Goal: Task Accomplishment & Management: Complete application form

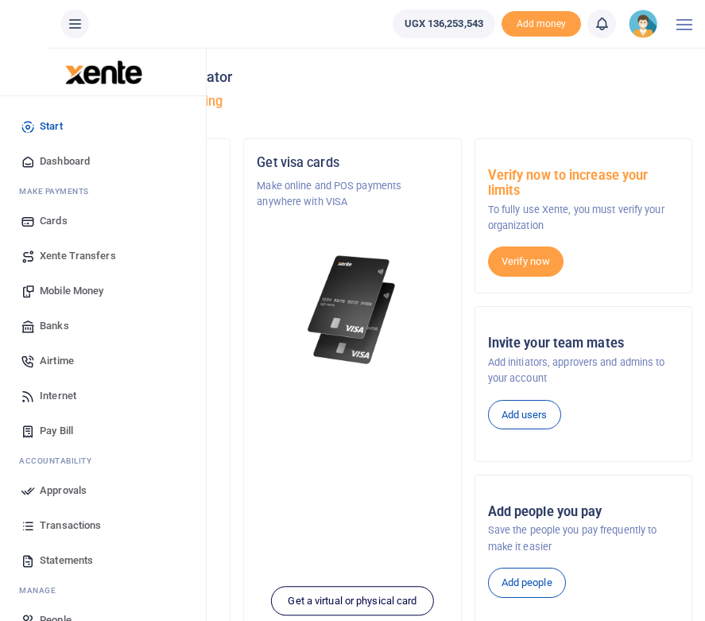
click at [61, 291] on span "Mobile Money" at bounding box center [72, 291] width 64 height 16
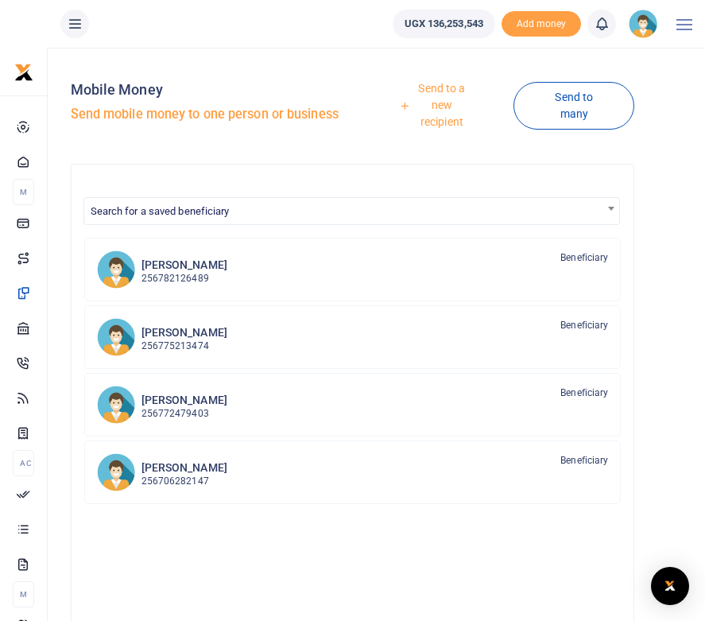
click at [451, 100] on link "Send to a new recipient" at bounding box center [436, 106] width 155 height 62
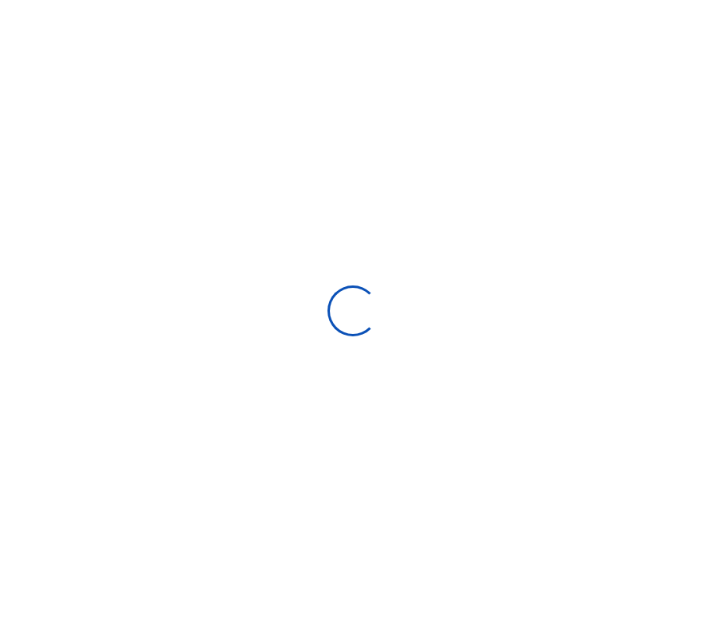
select select "Loading bundles"
select select
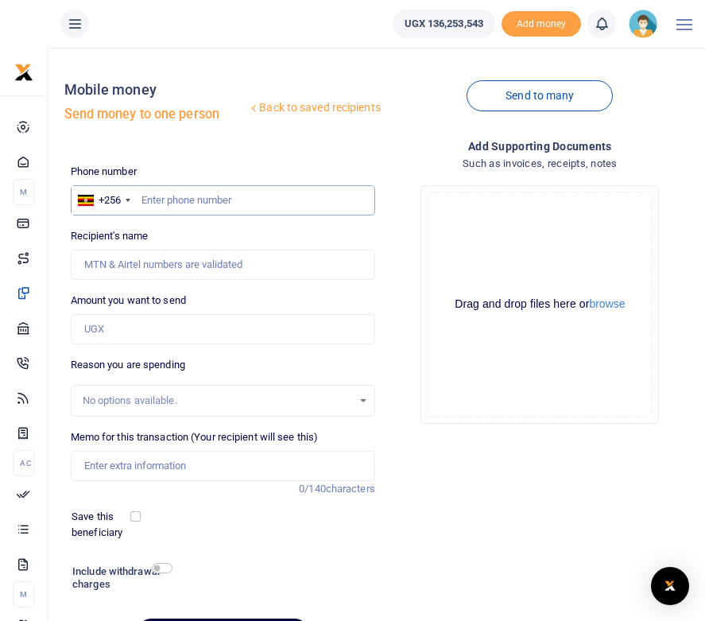
click at [173, 199] on input "text" at bounding box center [223, 200] width 304 height 30
paste input "772896681"
click at [141, 199] on input "772896681" at bounding box center [223, 200] width 304 height 30
type input "0772896681"
type input "Richard Ekwan"
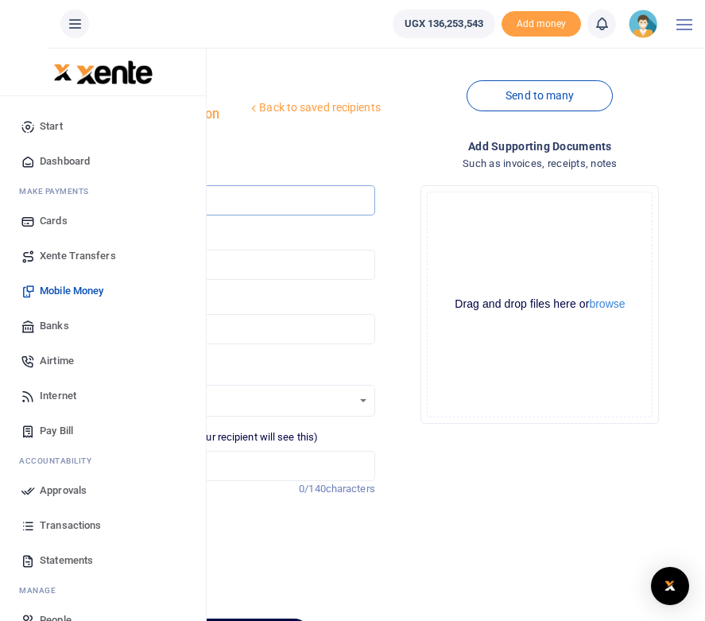
type input "0772896681"
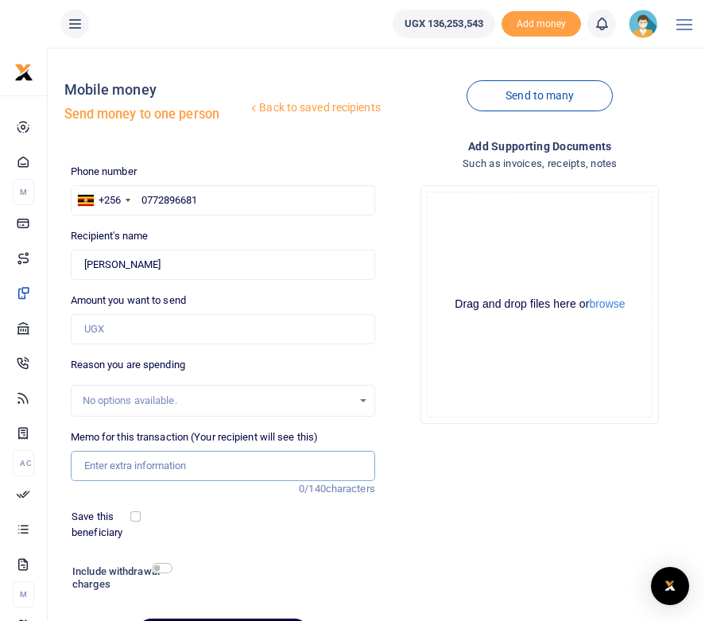
click at [114, 467] on input "Memo for this transaction (Your recipient will see this)" at bounding box center [223, 466] width 304 height 30
click at [236, 465] on input "Transport and perdiem for 4 days Kampala to Arua" at bounding box center [223, 466] width 304 height 30
click at [218, 470] on input "Transport Kampala to Arua" at bounding box center [223, 466] width 304 height 30
click at [210, 464] on input "Transport Kampala to Arua and perdiem for 4 days" at bounding box center [223, 466] width 304 height 30
click at [343, 464] on input "Transport Kampala to Arua city and perdiem for 4 days" at bounding box center [223, 466] width 304 height 30
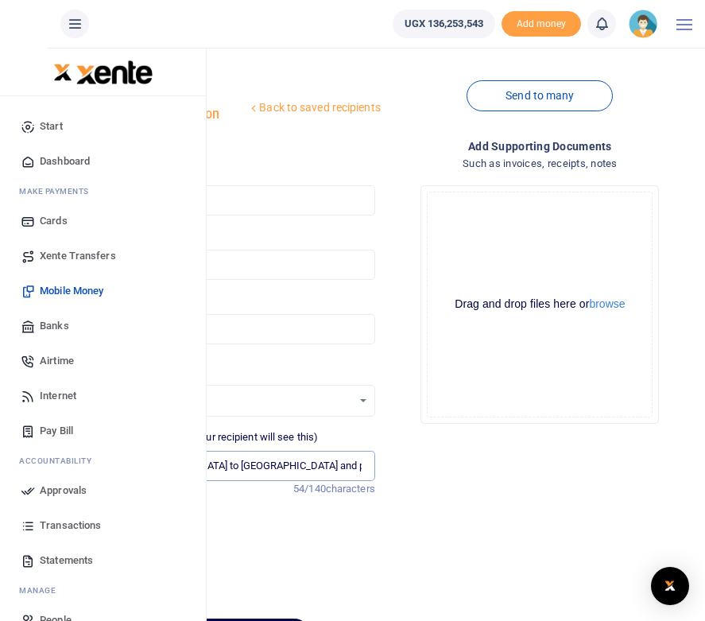
type input "Transport Kampala to Arua city and perdiem for 4 days"
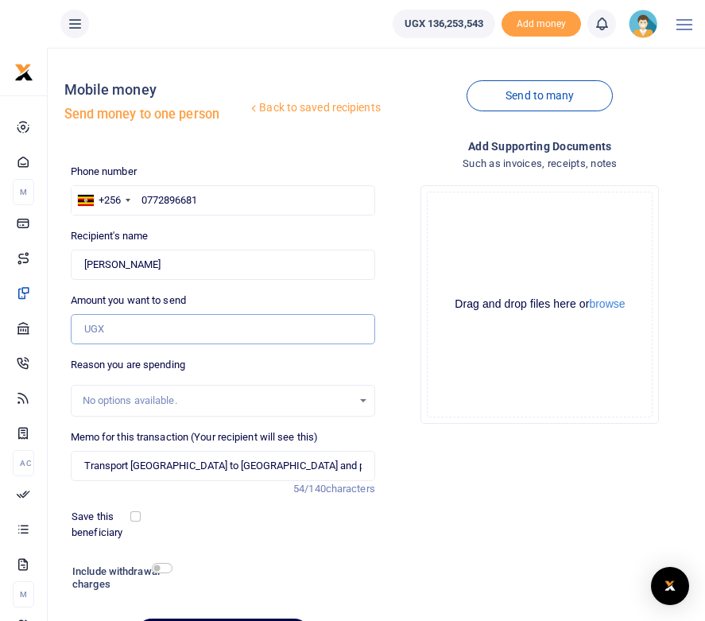
click at [125, 333] on input "Amount you want to send" at bounding box center [223, 329] width 304 height 30
type input "1,600,000"
click at [456, 468] on div "Add supporting Documents Such as invoices, receipts, notes Drop your files here…" at bounding box center [540, 400] width 317 height 525
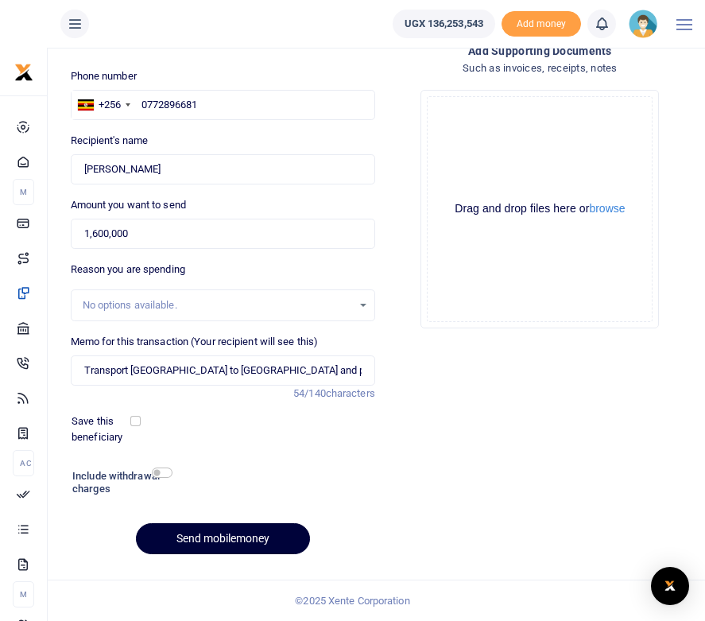
click at [229, 537] on button "Send mobilemoney" at bounding box center [223, 538] width 174 height 31
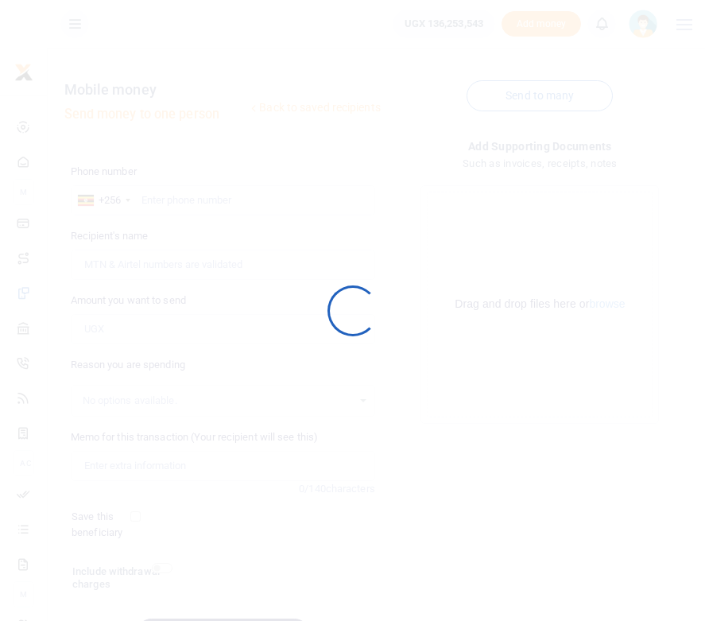
scroll to position [95, 0]
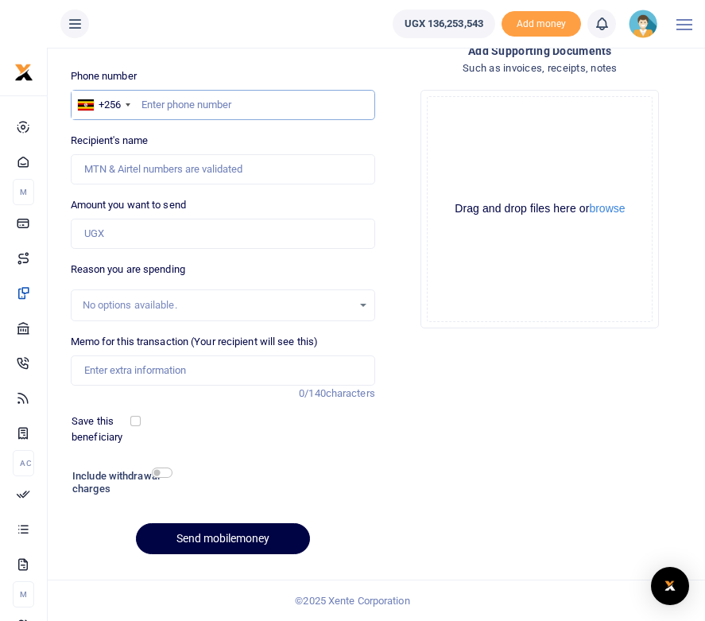
click at [161, 103] on input "text" at bounding box center [223, 105] width 304 height 30
click at [154, 105] on input "text" at bounding box center [223, 105] width 304 height 30
paste input "787184058"
click at [143, 102] on input "787184058" at bounding box center [223, 105] width 304 height 30
type input "0787184058"
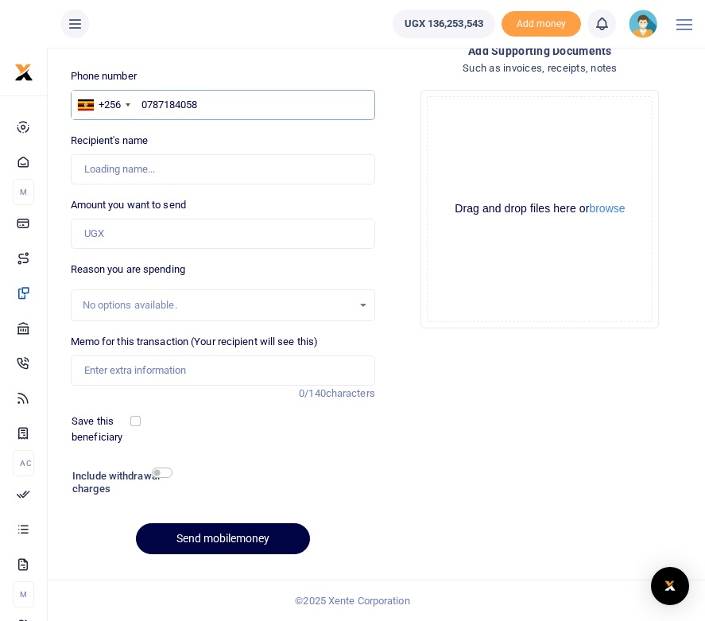
type input "Phillemmon Onywalgiu"
type input "0787184058"
click at [232, 129] on div "Phone number +256 Uganda +256 0787184058 Phone is required. Recipient's name Fo…" at bounding box center [222, 317] width 317 height 499
click at [118, 231] on input "Amount you want to send" at bounding box center [223, 234] width 304 height 30
click at [113, 237] on input "Amount you want to send" at bounding box center [223, 234] width 304 height 30
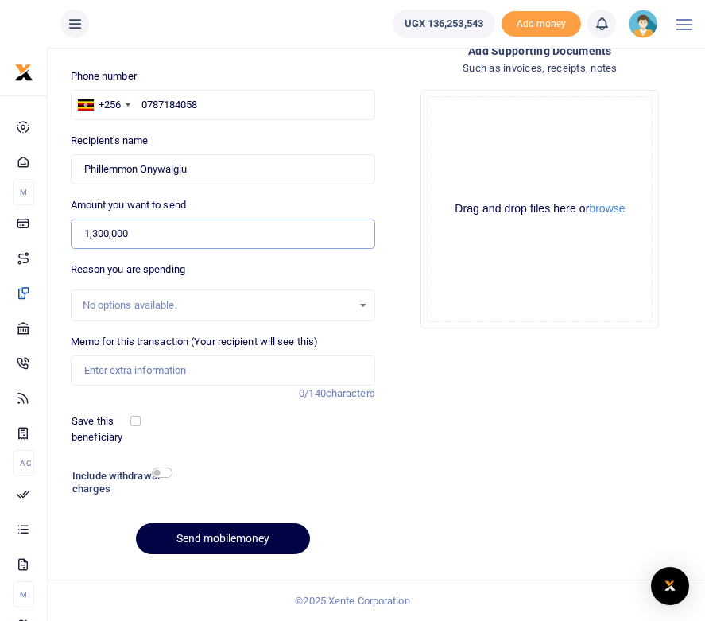
type input "1,300,000"
click at [434, 331] on div "Drop your files here Drag and drop files here or browse Powered by Uppy" at bounding box center [540, 209] width 304 height 264
click at [135, 370] on input "Memo for this transaction (Your recipient will see this)" at bounding box center [223, 370] width 304 height 30
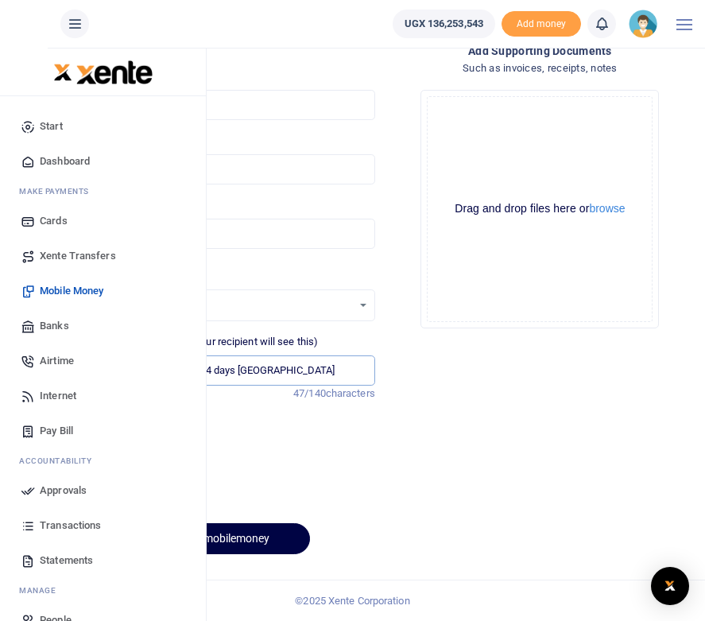
type input "Transport and per diem for 4 days Arua district"
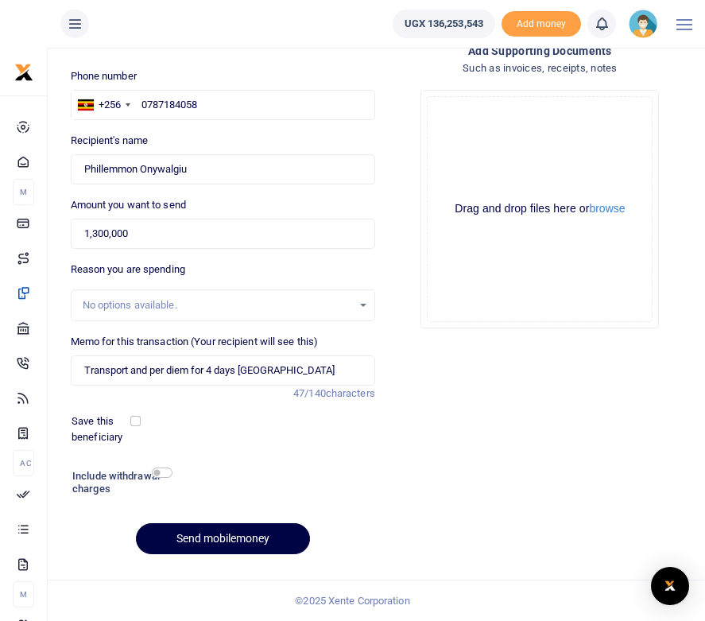
click at [223, 446] on div "Phone number +256 Uganda +256 0787184058 Phone is required. Recipient's name Fo…" at bounding box center [222, 317] width 317 height 499
click at [246, 543] on button "Send mobilemoney" at bounding box center [223, 538] width 174 height 31
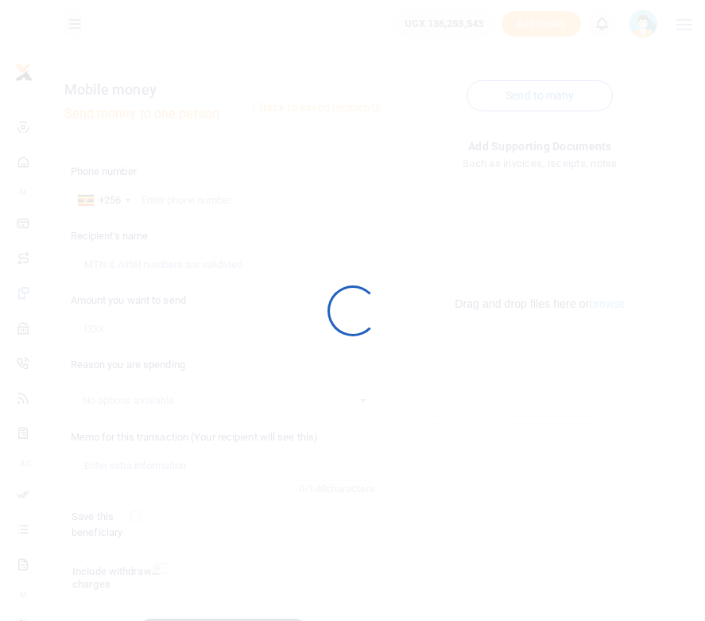
scroll to position [95, 0]
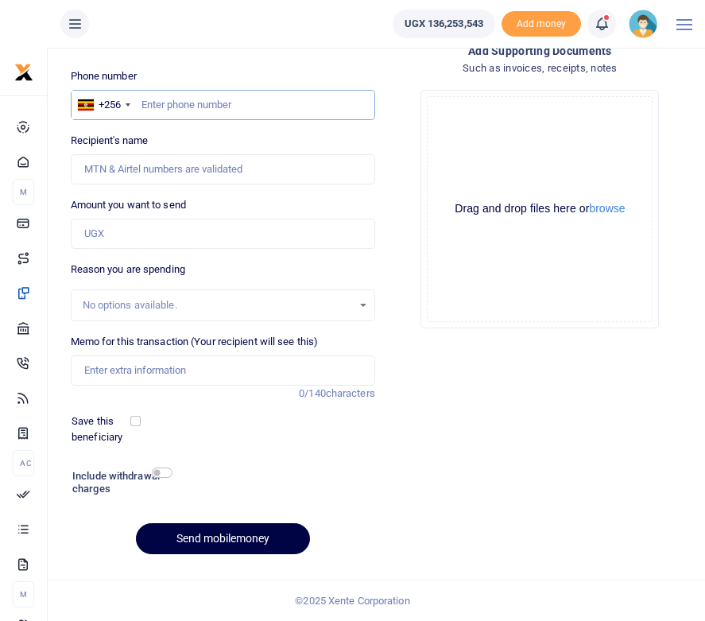
click at [156, 108] on input "text" at bounding box center [223, 105] width 304 height 30
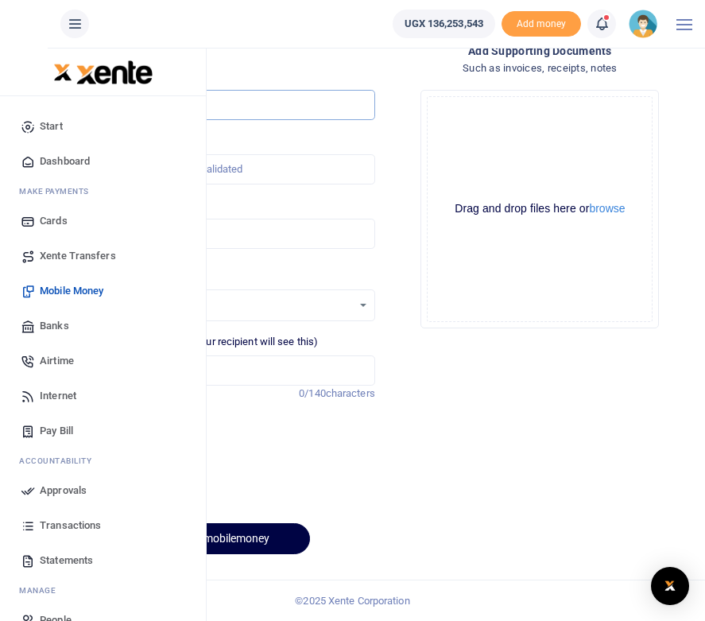
type input "0"
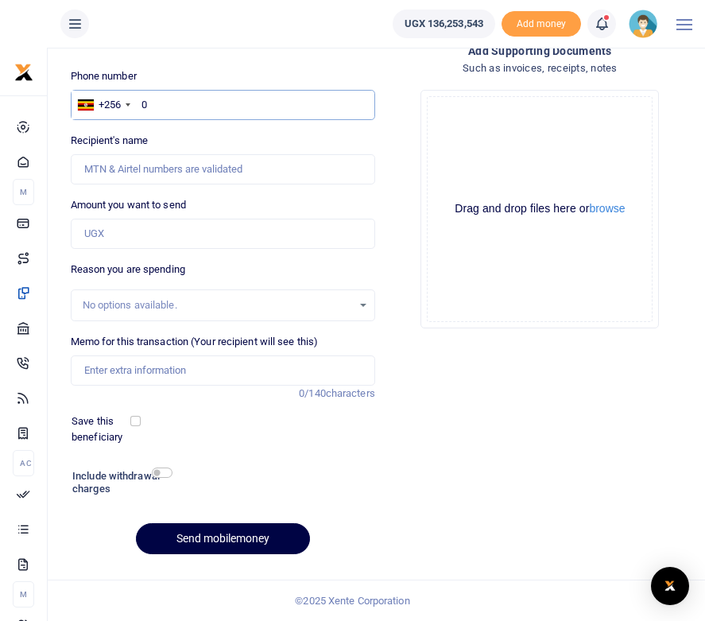
click at [164, 101] on input "0" at bounding box center [223, 105] width 304 height 30
paste input "752846391"
click at [142, 108] on input "752846391" at bounding box center [223, 105] width 304 height 30
type input "0752846391"
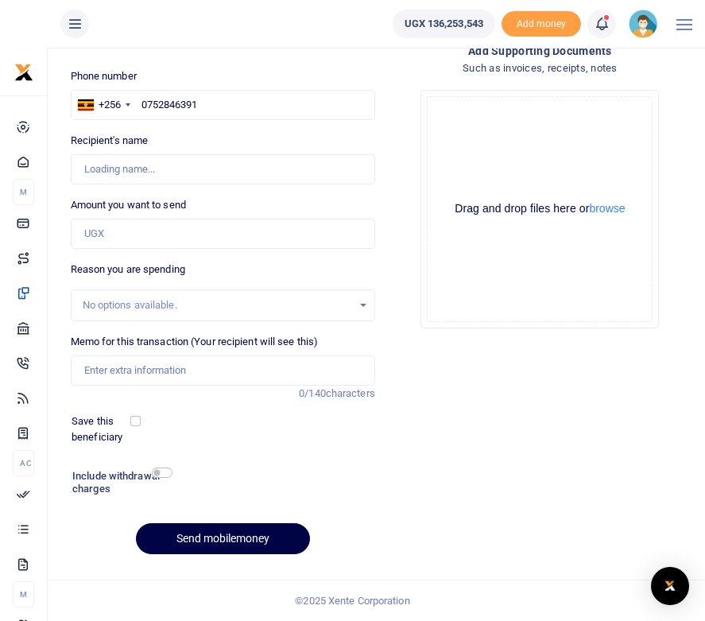
click at [388, 210] on div "Drop your files here Drag and drop files here or browse Powered by Uppy" at bounding box center [540, 209] width 304 height 264
type input "Alfred Jatho"
click at [100, 231] on input "Amount you want to send" at bounding box center [223, 234] width 304 height 30
click at [114, 232] on input "Amount you want to send" at bounding box center [223, 234] width 304 height 30
type input "1,750,000"
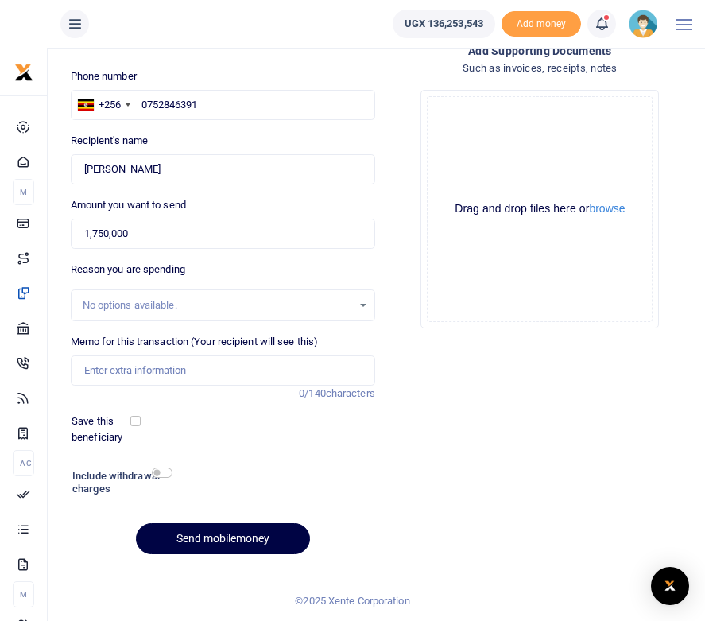
click at [462, 388] on div "Add supporting Documents Such as invoices, receipts, notes Drop your files here…" at bounding box center [540, 304] width 317 height 525
click at [120, 369] on input "Memo for this transaction (Your recipient will see this)" at bounding box center [223, 370] width 304 height 30
click at [265, 370] on input "Transport and perdiem for 4 days" at bounding box center [223, 370] width 304 height 30
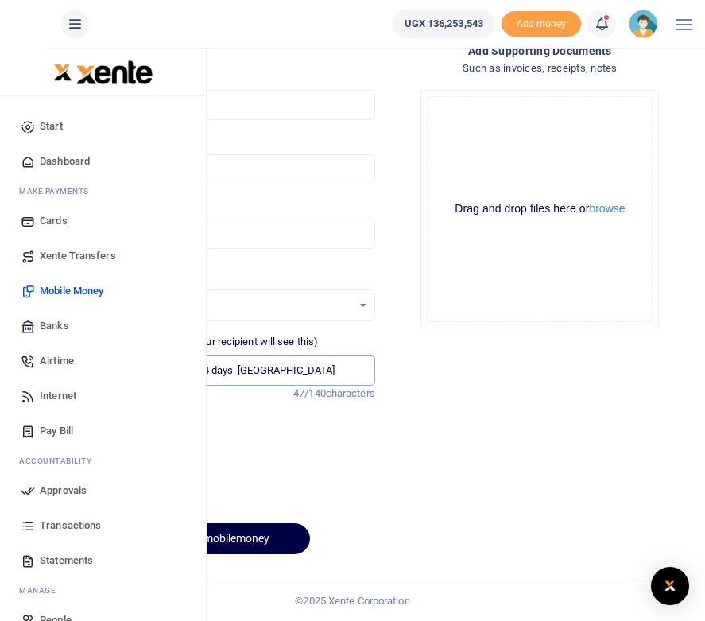
type input "Transport and perdiem for 4 days Arua District"
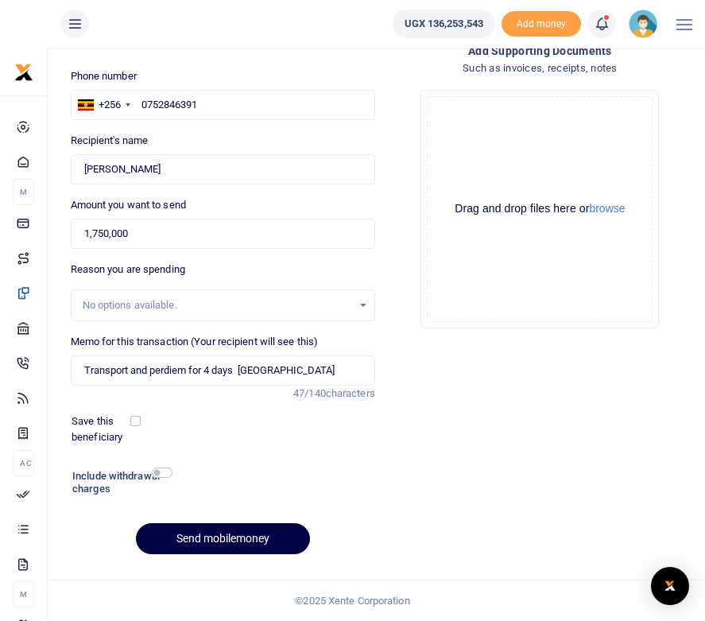
click at [256, 432] on div "Save this beneficiary" at bounding box center [213, 428] width 296 height 31
click at [262, 542] on button "Send mobilemoney" at bounding box center [223, 538] width 174 height 31
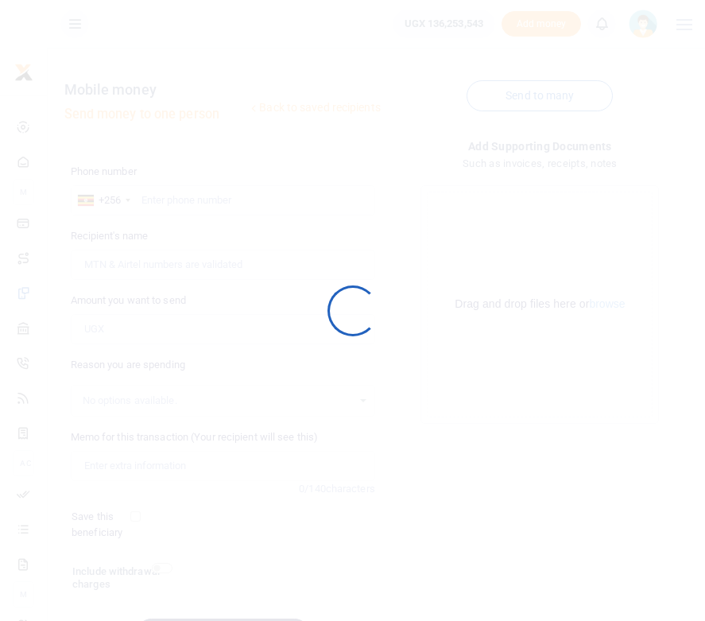
scroll to position [95, 0]
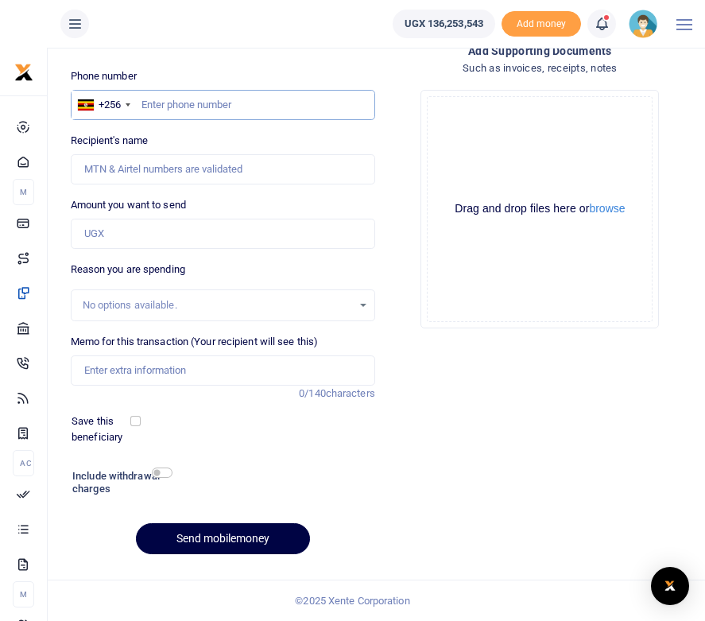
click at [177, 107] on input "text" at bounding box center [223, 105] width 304 height 30
click at [145, 106] on input "text" at bounding box center [223, 105] width 304 height 30
paste input "782668370"
click at [141, 106] on input "782668370" at bounding box center [223, 105] width 304 height 30
type input "0782668370"
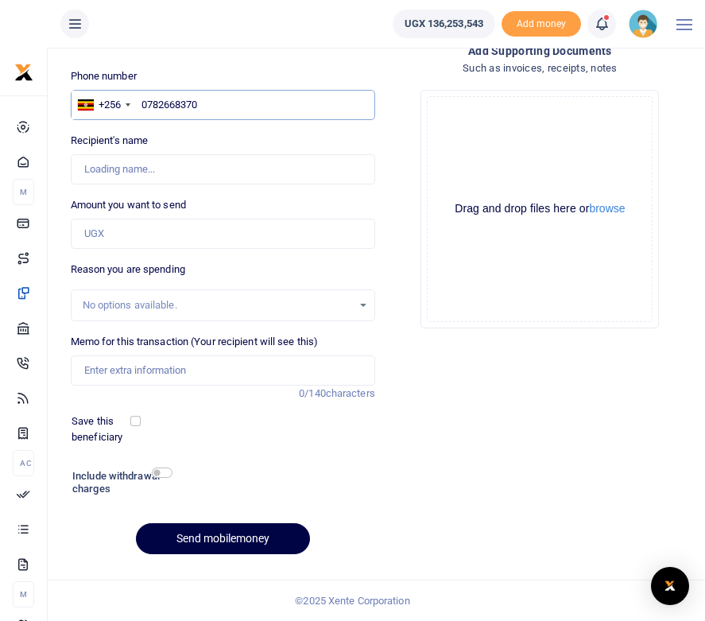
type input "[PERSON_NAME]"
type input "0782668370"
click at [407, 363] on div "Add supporting Documents Such as invoices, receipts, notes Drop your files here…" at bounding box center [540, 304] width 317 height 525
click at [130, 229] on input "Amount you want to send" at bounding box center [223, 234] width 304 height 30
click at [126, 243] on input "Amount you want to send" at bounding box center [223, 234] width 304 height 30
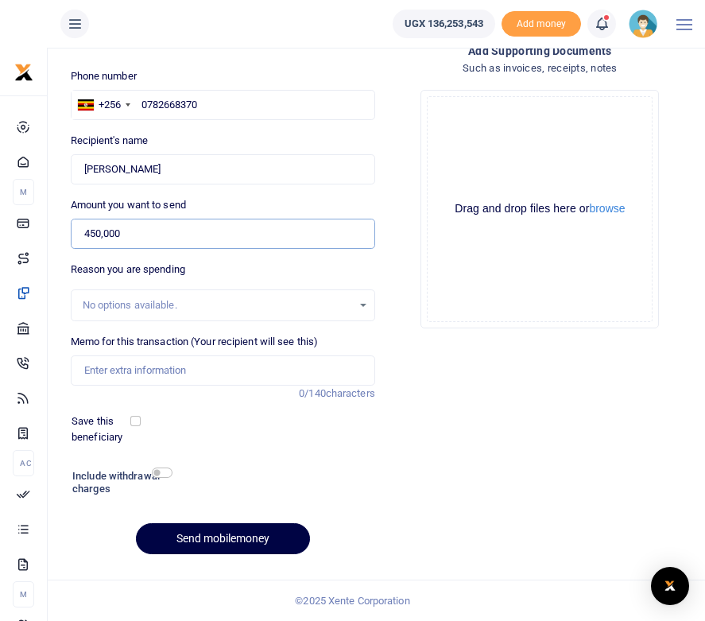
type input "450,000"
click at [141, 366] on input "Memo for this transaction (Your recipient will see this)" at bounding box center [223, 370] width 304 height 30
type input "Transport for Arua district"
click at [284, 427] on div "Save this beneficiary" at bounding box center [213, 428] width 296 height 31
click at [254, 541] on button "Send mobilemoney" at bounding box center [223, 538] width 174 height 31
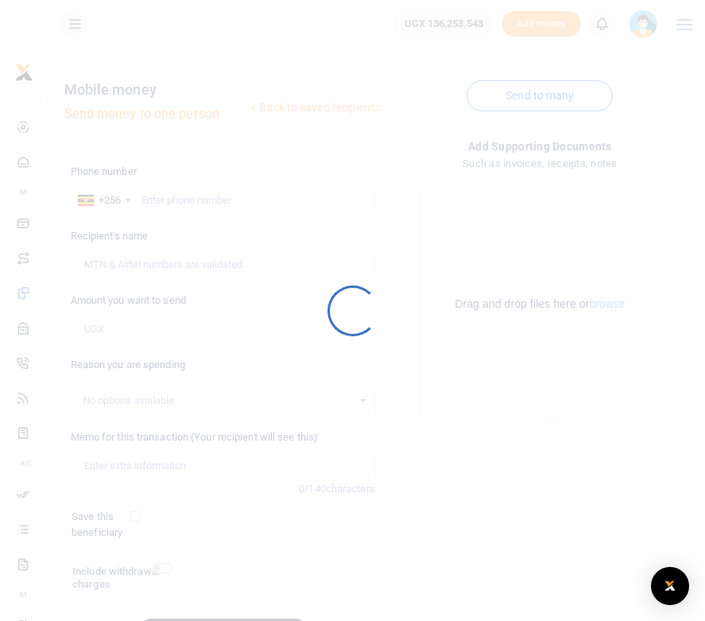
scroll to position [95, 0]
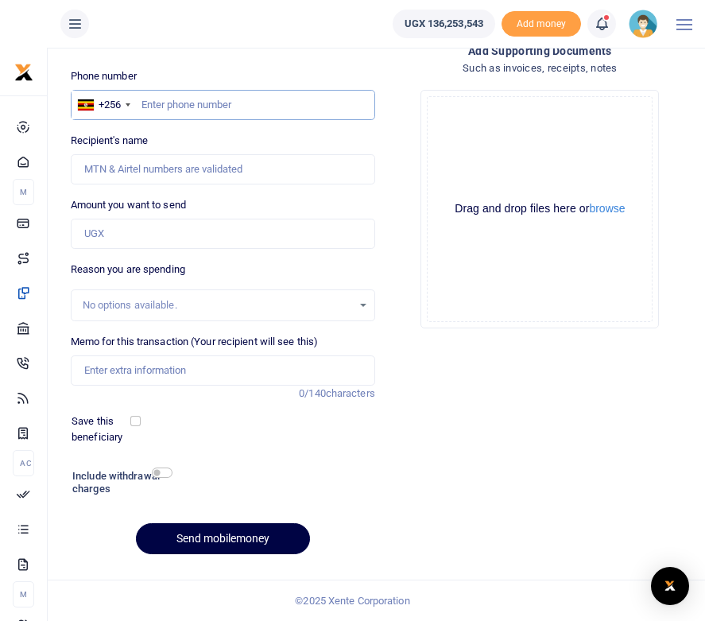
click at [178, 106] on input "text" at bounding box center [223, 105] width 304 height 30
paste input "775802961"
click at [143, 105] on input "775802961" at bounding box center [223, 105] width 304 height 30
type input "0775802961"
click at [136, 523] on button "Send mobilemoney" at bounding box center [223, 538] width 174 height 31
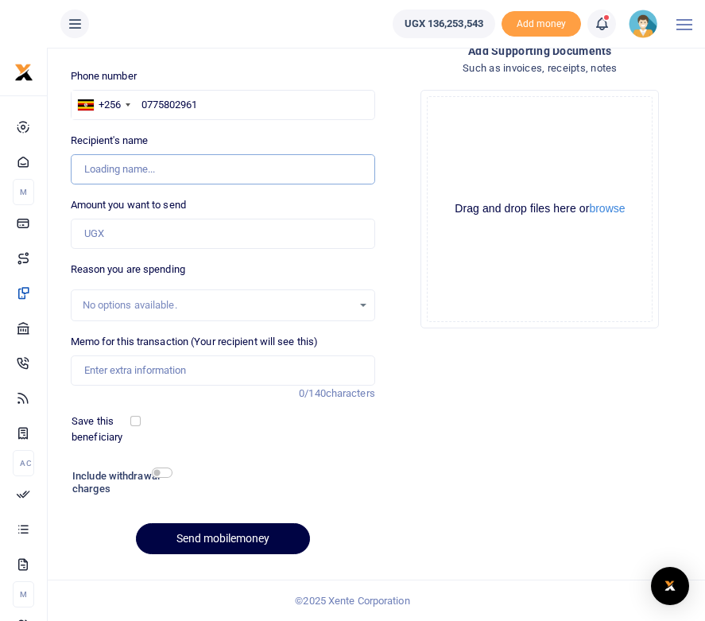
type input "Mathew Oyoku"
click at [101, 237] on input "Amount you want to send" at bounding box center [223, 234] width 304 height 30
type input "450,000"
click at [153, 369] on input "Memo for this transaction (Your recipient will see this)" at bounding box center [223, 370] width 304 height 30
type input "Transport Arua 4 days"
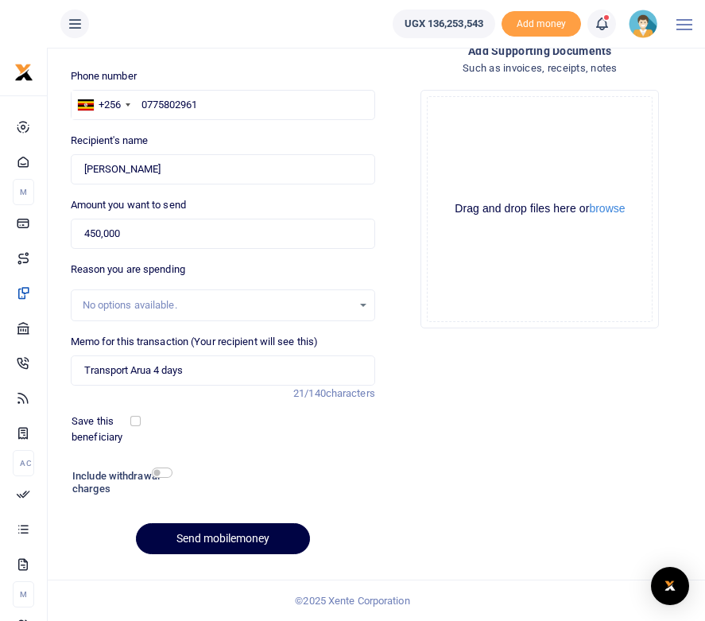
click at [293, 452] on div "Phone number +256 Uganda +256 0775802961 Phone is required. Recipient's name Fo…" at bounding box center [222, 317] width 317 height 499
click at [229, 544] on button "Send mobilemoney" at bounding box center [223, 538] width 174 height 31
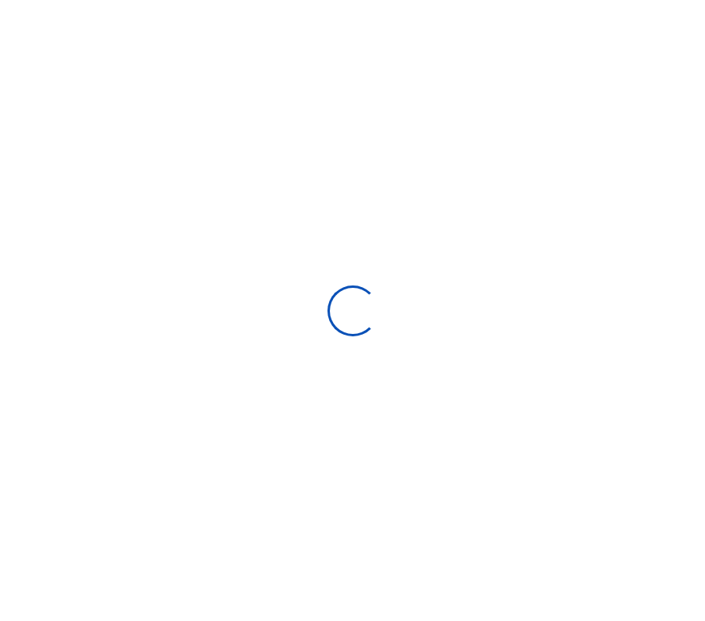
scroll to position [95, 0]
select select
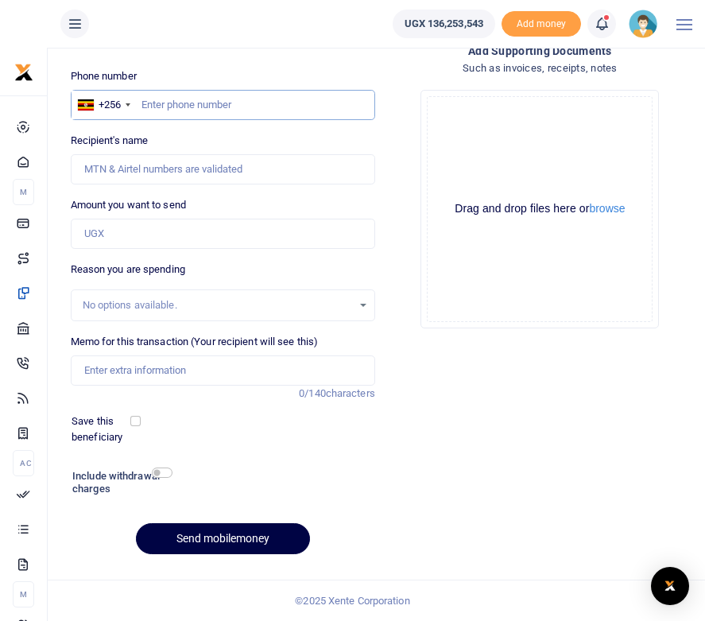
click at [184, 114] on input "text" at bounding box center [223, 105] width 304 height 30
paste input "782541793"
click at [142, 106] on input "782541793" at bounding box center [223, 105] width 304 height 30
type input "0782541793"
type input "Ruth Akujo"
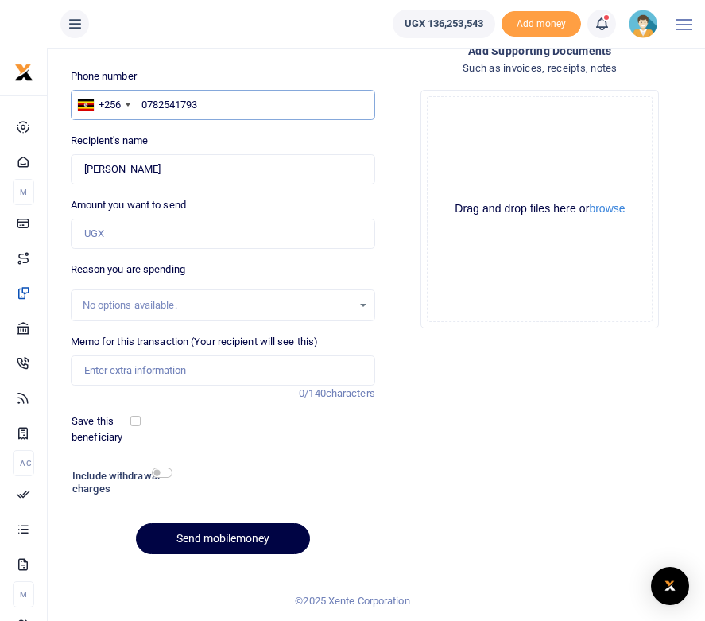
type input "0782541793"
click at [124, 233] on input "Amount you want to send" at bounding box center [223, 234] width 304 height 30
type input "560,000"
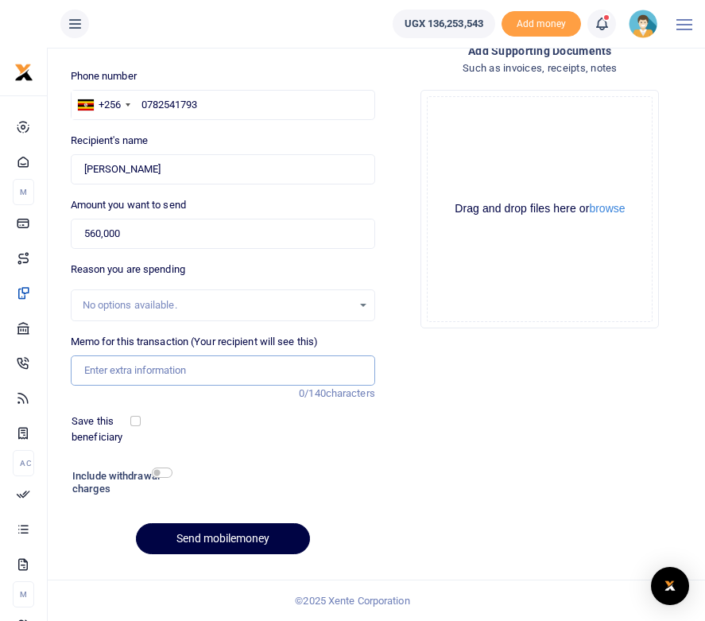
click at [141, 372] on input "Memo for this transaction (Your recipient will see this)" at bounding box center [223, 370] width 304 height 30
click at [155, 370] on input "Transport Arua for 4 days" at bounding box center [223, 370] width 304 height 30
type input "Transport Arua district for 4 days"
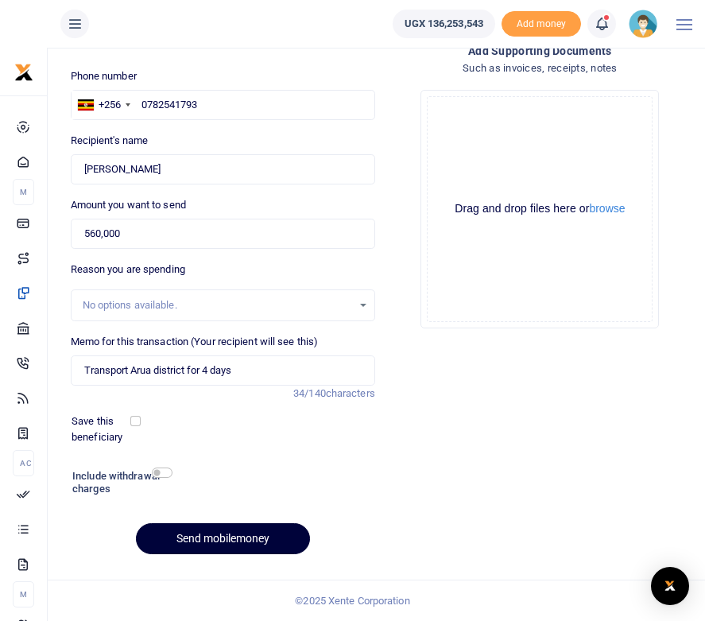
click at [231, 541] on button "Send mobilemoney" at bounding box center [223, 538] width 174 height 31
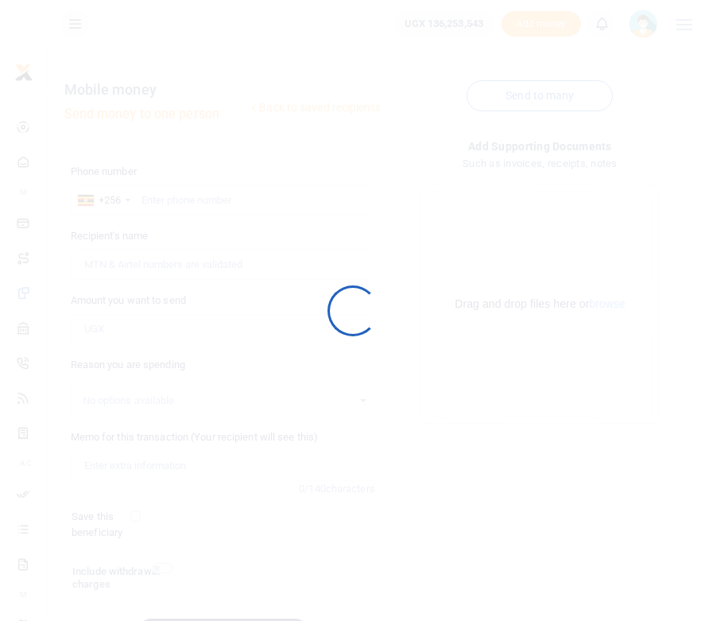
scroll to position [95, 0]
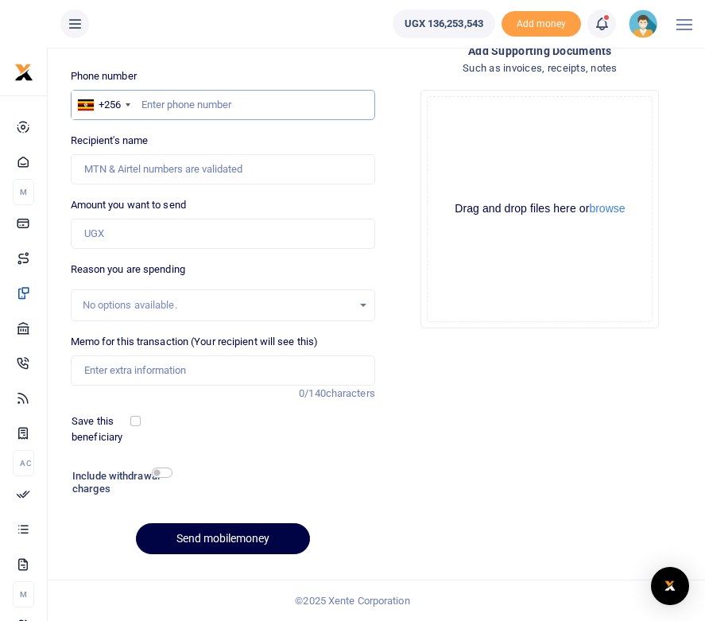
click at [174, 107] on input "text" at bounding box center [223, 105] width 304 height 30
paste input "777393913"
click at [143, 103] on input "777393913" at bounding box center [223, 105] width 304 height 30
type input "0777393913"
type input "[PERSON_NAME]"
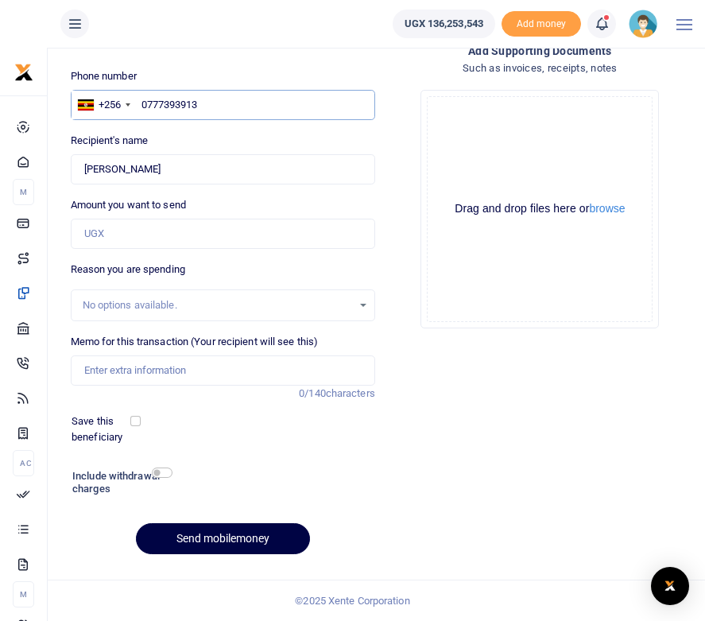
type input "0777393913"
click at [103, 238] on input "Amount you want to send" at bounding box center [223, 234] width 304 height 30
click at [124, 225] on input "Amount you want to send" at bounding box center [223, 234] width 304 height 30
type input "1,600,000"
click at [451, 376] on div "Add supporting Documents Such as invoices, receipts, notes Drop your files here…" at bounding box center [540, 304] width 317 height 525
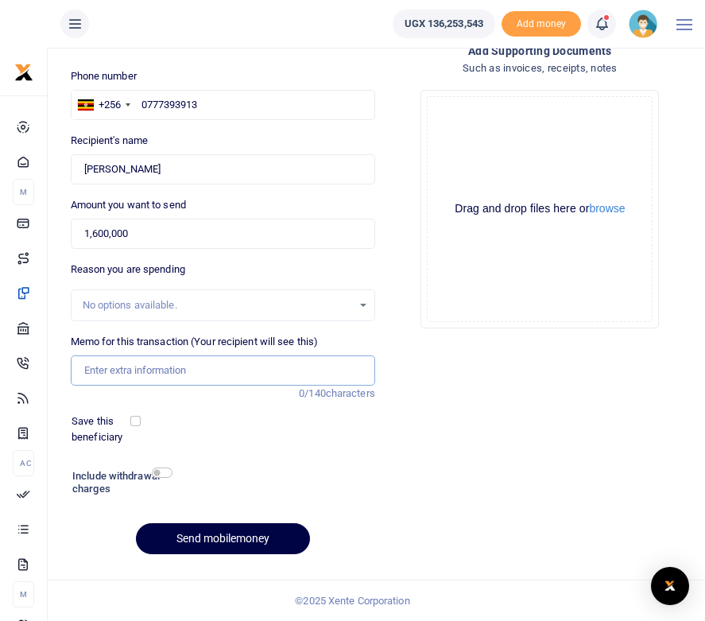
click at [107, 372] on input "Memo for this transaction (Your recipient will see this)" at bounding box center [223, 370] width 304 height 30
click at [258, 372] on input "Transport and perdiem for 4 days in" at bounding box center [223, 370] width 304 height 30
click at [258, 372] on input "Transport and perdiem for 4 days in Mbarara" at bounding box center [223, 370] width 304 height 30
click at [300, 370] on input "Transport and perdiem for 4 days in Mbarara" at bounding box center [223, 370] width 304 height 30
type input "Transport and perdiem for 4 days in Mbarara city"
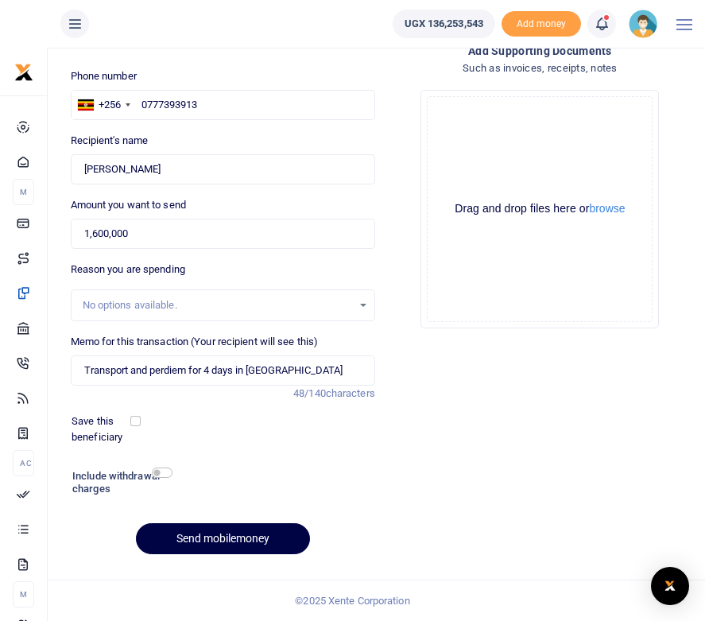
click at [288, 435] on div "Save this beneficiary" at bounding box center [213, 428] width 296 height 31
click at [222, 539] on button "Send mobilemoney" at bounding box center [223, 538] width 174 height 31
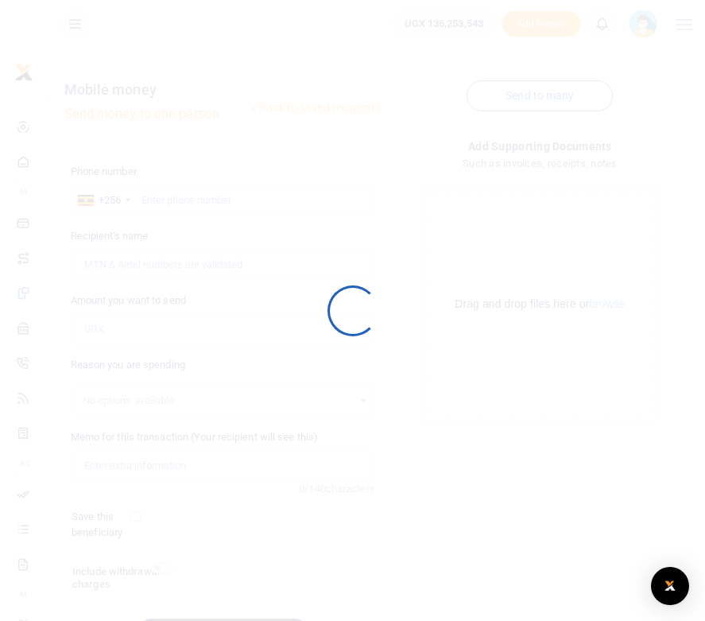
scroll to position [95, 0]
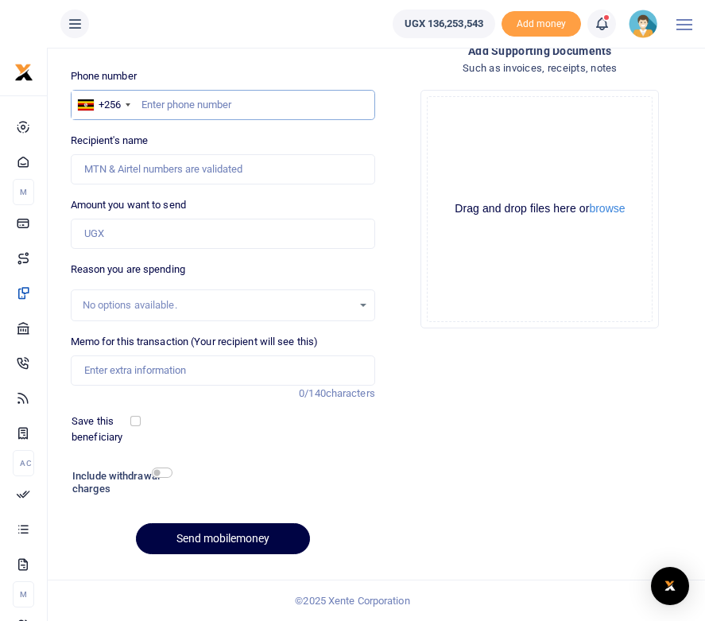
click at [172, 109] on input "text" at bounding box center [223, 105] width 304 height 30
paste input "782938024"
click at [141, 107] on input "782938024" at bounding box center [223, 105] width 304 height 30
type input "0782938024"
type input "[PERSON_NAME]"
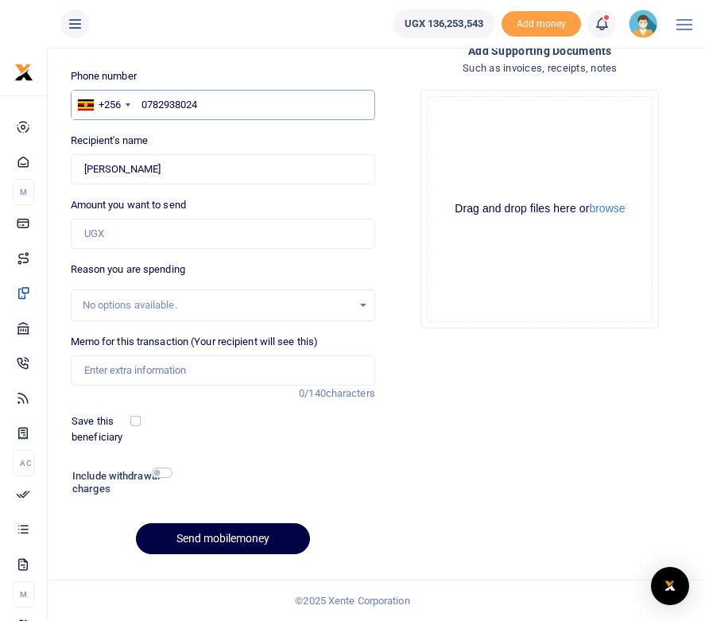
type input "0782938024"
click at [136, 228] on input "Amount you want to send" at bounding box center [223, 234] width 304 height 30
click at [234, 231] on input "Amount you want to send" at bounding box center [223, 234] width 304 height 30
type input "1,600,000"
click at [328, 260] on div "Phone number +256 [GEOGRAPHIC_DATA] [PHONE_NUMBER] Phone is required. Recipient…" at bounding box center [222, 317] width 317 height 499
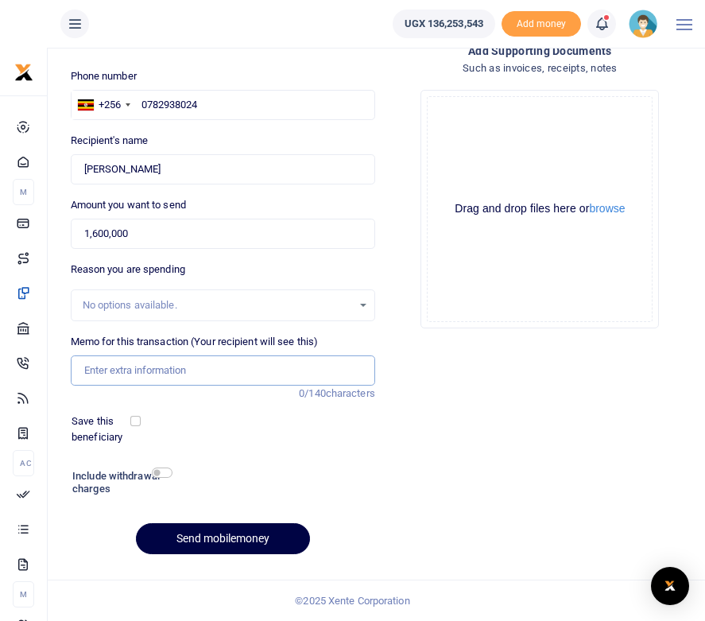
click at [100, 372] on input "Memo for this transaction (Your recipient will see this)" at bounding box center [223, 370] width 304 height 30
click at [254, 374] on input "Transport and perdiem for 4 days" at bounding box center [223, 370] width 304 height 30
click at [259, 367] on input "Transport and perdiem for 4 days Mbaara" at bounding box center [223, 370] width 304 height 30
click at [296, 374] on input "Transport and perdiem for 4 days Mbarara" at bounding box center [223, 370] width 304 height 30
type input "Transport and perdiem for 4 days [GEOGRAPHIC_DATA]"
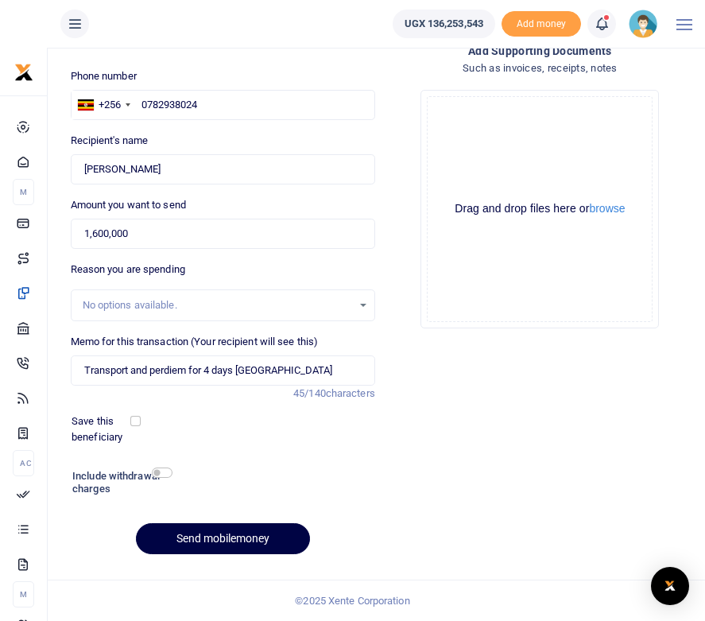
click at [279, 458] on div "Phone number +256 [GEOGRAPHIC_DATA] [PHONE_NUMBER] Phone is required. Recipient…" at bounding box center [222, 317] width 317 height 499
click at [211, 540] on button "Send mobilemoney" at bounding box center [223, 538] width 174 height 31
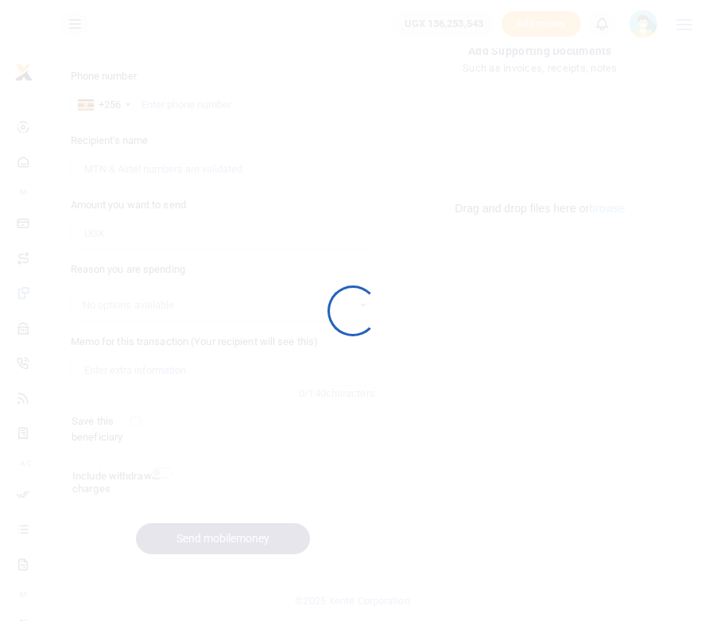
scroll to position [95, 0]
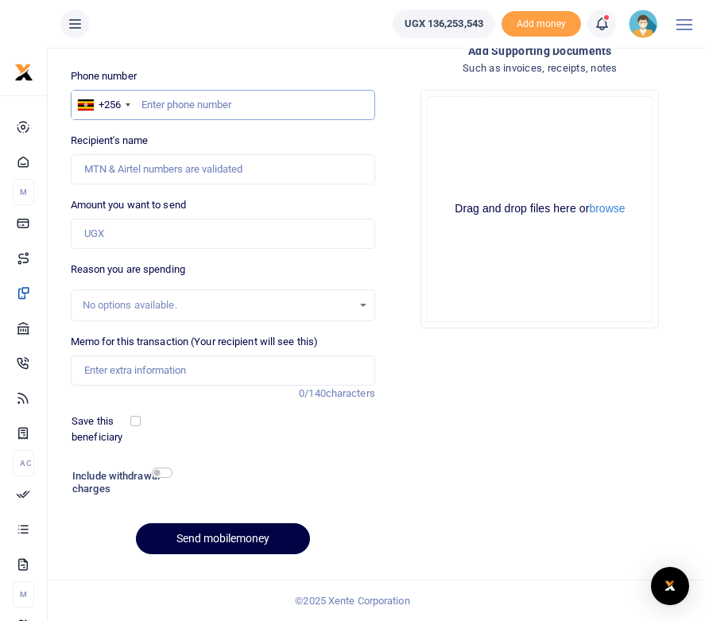
click at [158, 110] on input "text" at bounding box center [223, 105] width 304 height 30
paste input "Denivance Kebirungi"
type input "Denivance Kebirungi"
click at [126, 232] on input "Amount you want to send" at bounding box center [223, 234] width 304 height 30
type input "1,600,000"
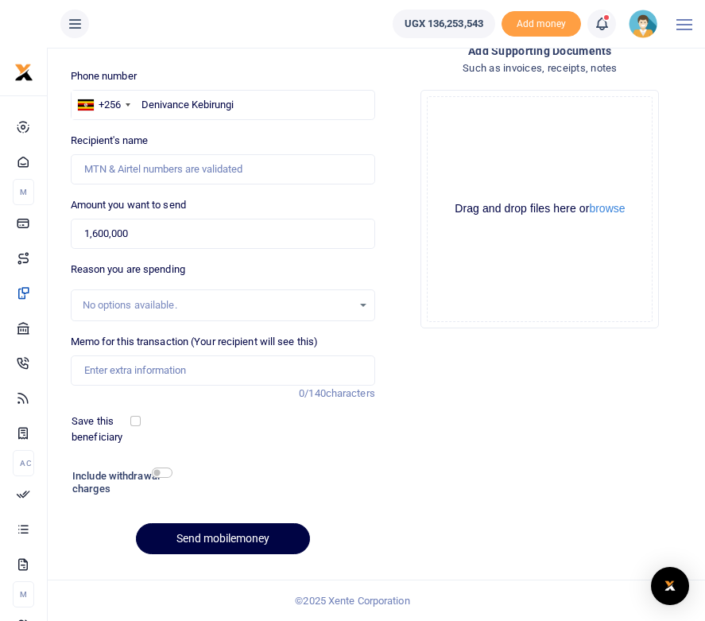
click at [410, 374] on div "Add supporting Documents Such as invoices, receipts, notes Drop your files here…" at bounding box center [540, 304] width 317 height 525
click at [127, 364] on input "Memo for this transaction (Your recipient will see this)" at bounding box center [223, 370] width 304 height 30
type input "Transport and perdiem Mbarara district"
click at [333, 467] on div at bounding box center [263, 483] width 184 height 37
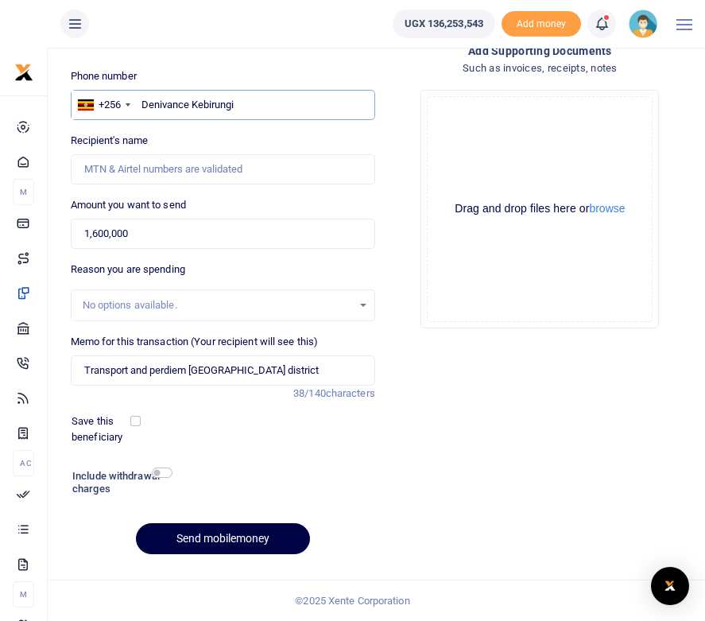
click at [258, 102] on input "Denivance Kebirungi" at bounding box center [223, 105] width 304 height 30
type input "D"
click at [153, 107] on input "text" at bounding box center [223, 105] width 304 height 30
paste input "779919256"
click at [141, 102] on input "779919256" at bounding box center [223, 105] width 304 height 30
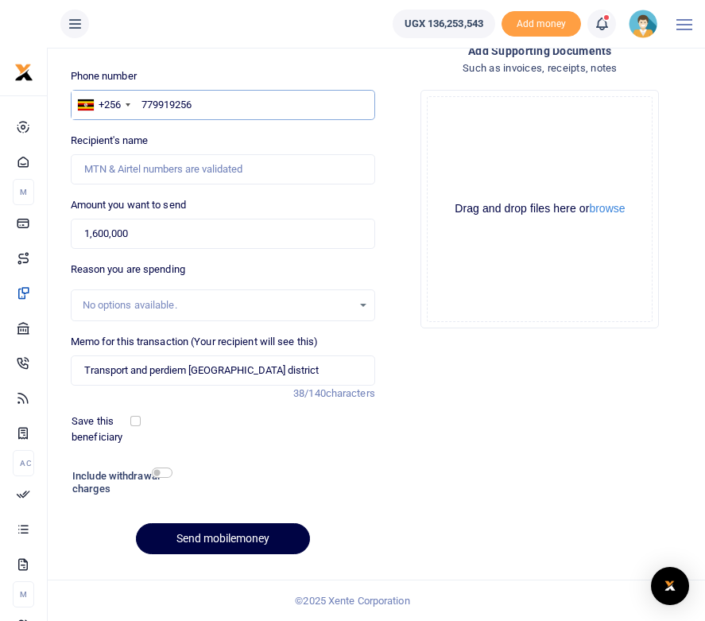
type input "0779919256"
type input "Dinavence Kebirungi"
type input "0779919256"
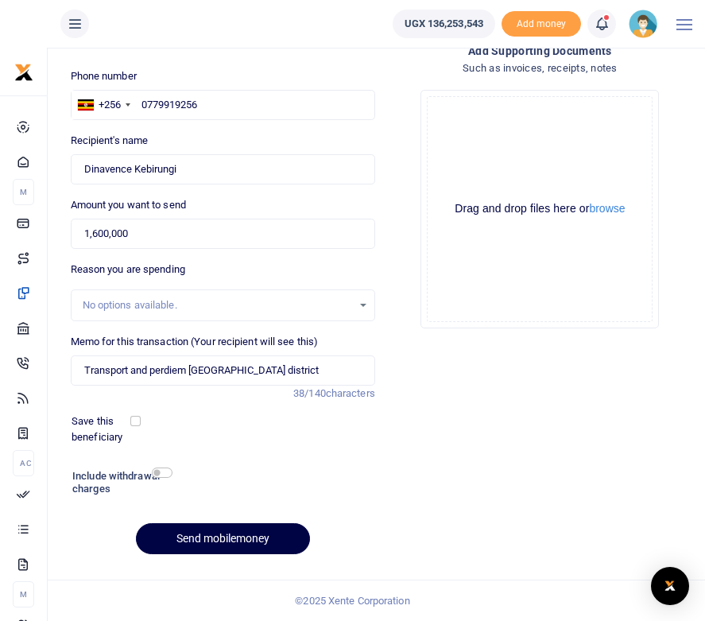
click at [532, 382] on div "Add supporting Documents Such as invoices, receipts, notes Drop your files here…" at bounding box center [540, 304] width 317 height 525
click at [226, 537] on button "Send mobilemoney" at bounding box center [223, 538] width 174 height 31
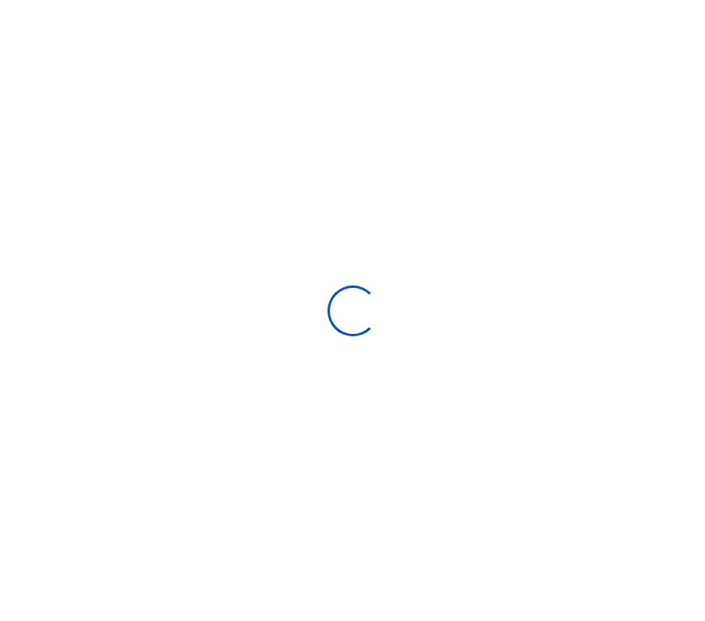
scroll to position [95, 0]
select select
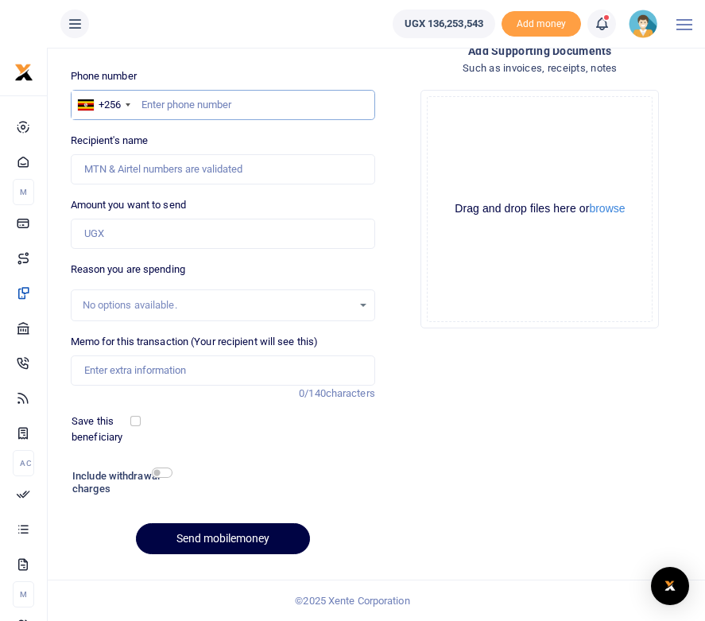
click at [184, 109] on input "text" at bounding box center [223, 105] width 304 height 30
paste input "777 235344"
click at [145, 100] on input "777 235344" at bounding box center [223, 105] width 304 height 30
click at [141, 101] on input "777 235344" at bounding box center [223, 105] width 304 height 30
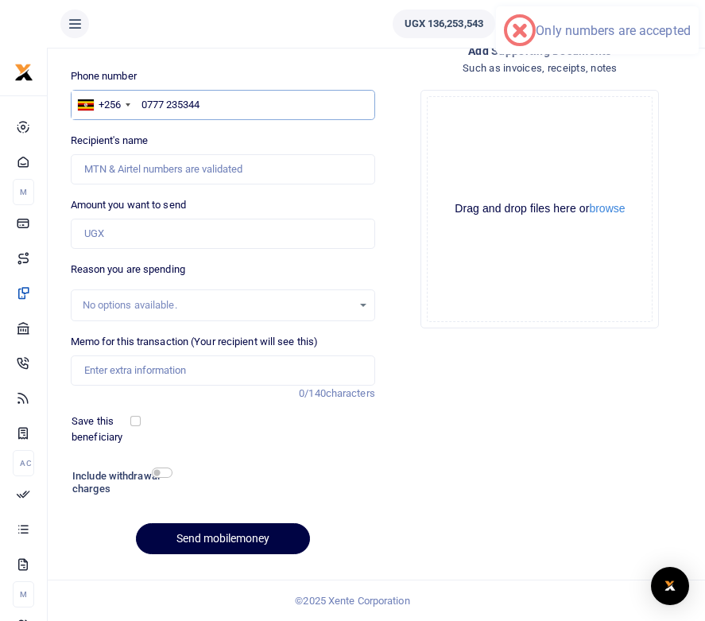
click at [169, 104] on input "0777 235344" at bounding box center [223, 105] width 304 height 30
type input "0777235344"
type input "Gilbert Rukundo"
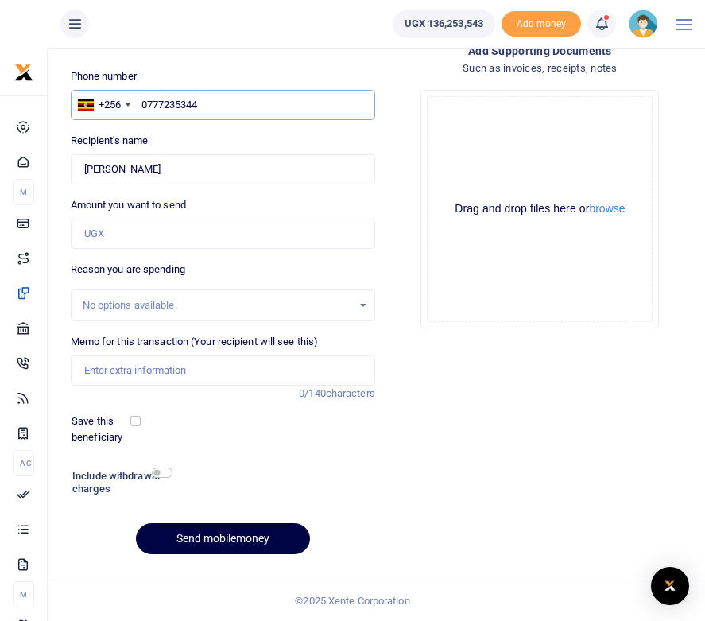
type input "0777235344"
click at [142, 231] on input "Amount you want to send" at bounding box center [223, 234] width 304 height 30
click at [120, 233] on input "Amount you want to send" at bounding box center [223, 234] width 304 height 30
type input "450,000"
click at [254, 279] on div "Reason you are spending No options available." at bounding box center [223, 292] width 304 height 60
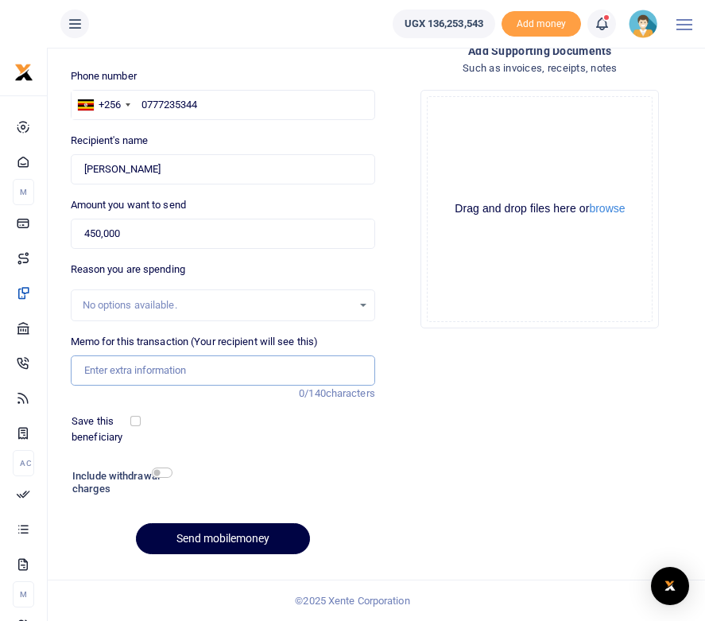
click at [138, 367] on input "Memo for this transaction (Your recipient will see this)" at bounding box center [223, 370] width 304 height 30
type input "Transport Mbarara for 4 days"
click at [225, 428] on div "Save this beneficiary" at bounding box center [213, 428] width 296 height 31
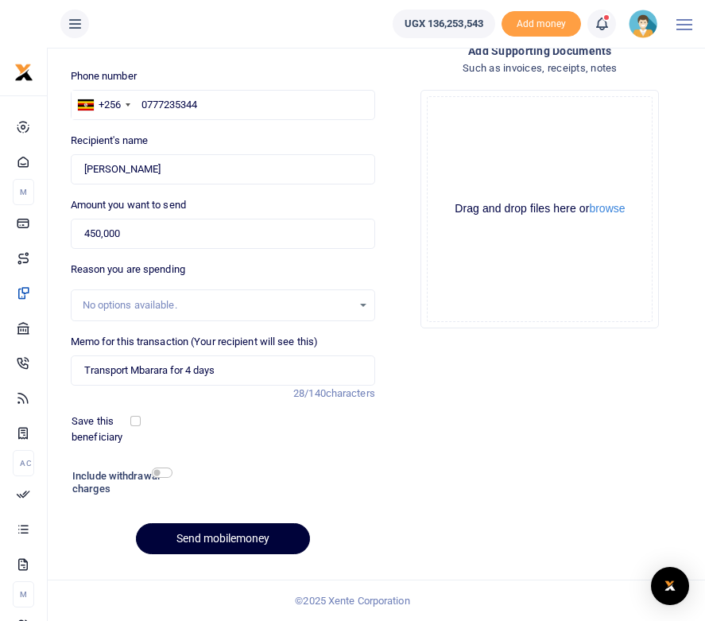
click at [213, 544] on button "Send mobilemoney" at bounding box center [223, 538] width 174 height 31
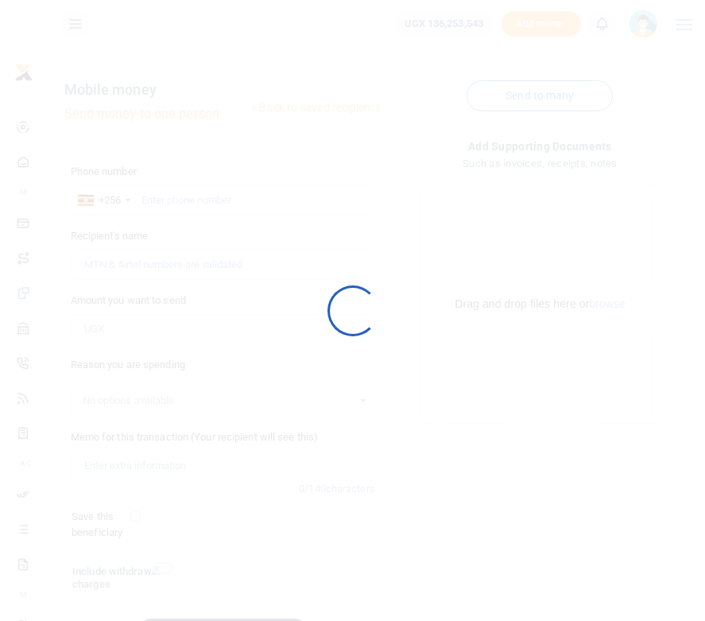
scroll to position [95, 0]
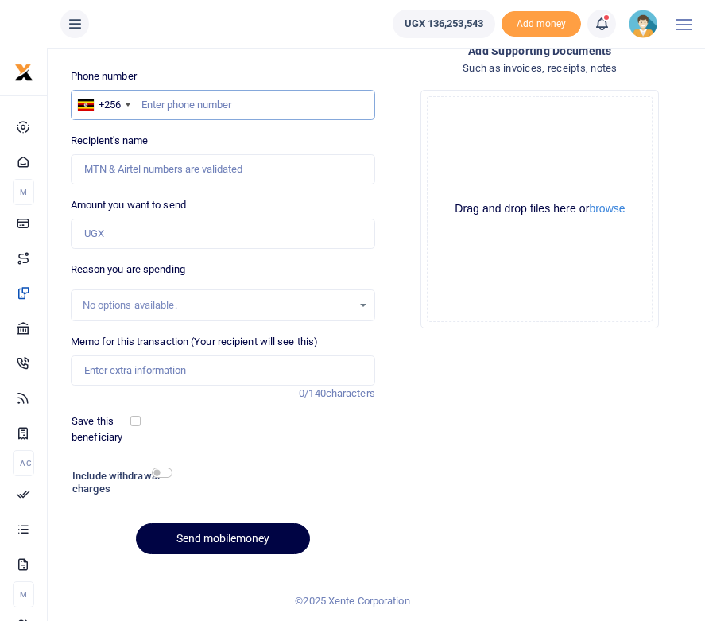
click at [169, 107] on input "text" at bounding box center [223, 105] width 304 height 30
paste input "782386005"
click at [141, 105] on input "782386005" at bounding box center [223, 105] width 304 height 30
type input "0782386005"
type input "James Winston Asasira"
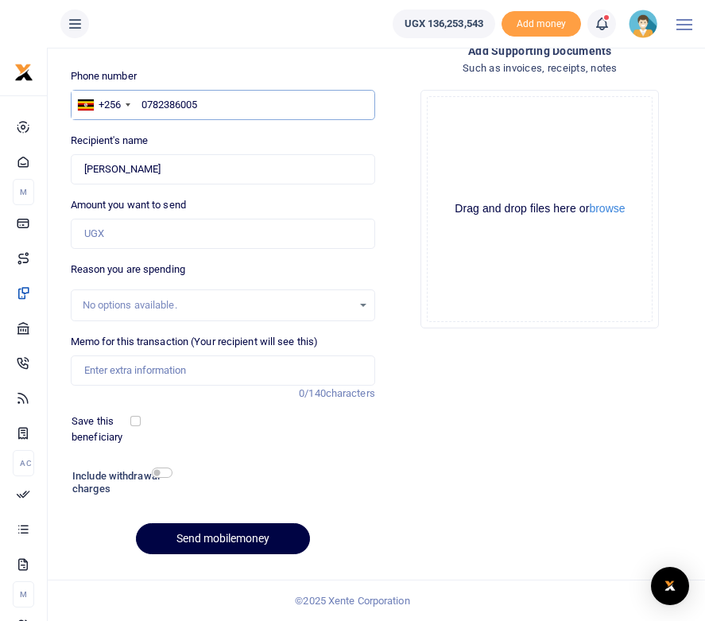
type input "0782386005"
click at [114, 230] on input "Amount you want to send" at bounding box center [223, 234] width 304 height 30
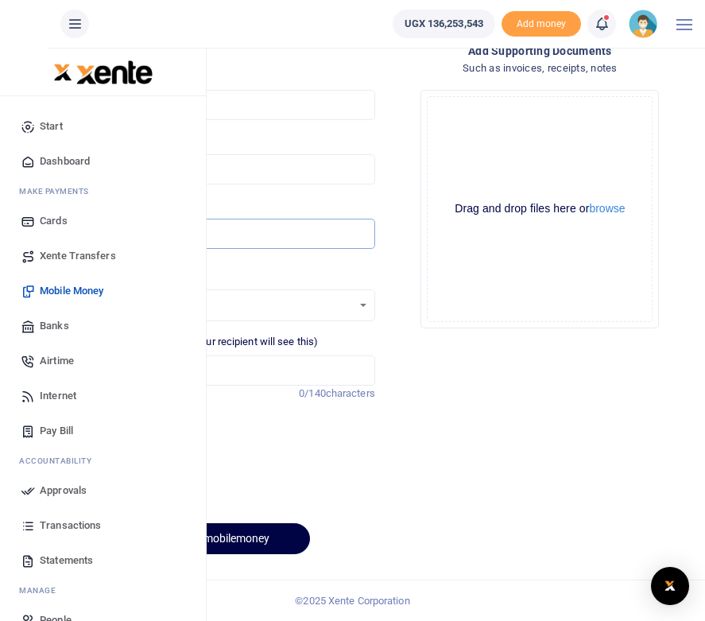
type input "1,400,000"
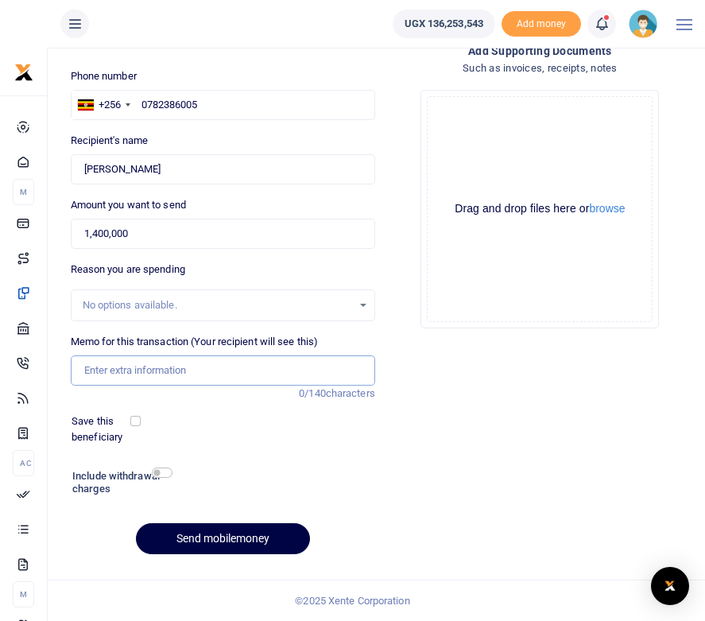
click at [126, 374] on input "Memo for this transaction (Your recipient will see this)" at bounding box center [223, 370] width 304 height 30
type input "Transport and perdiem for 4 days Mbarara"
click at [260, 467] on div at bounding box center [263, 483] width 184 height 37
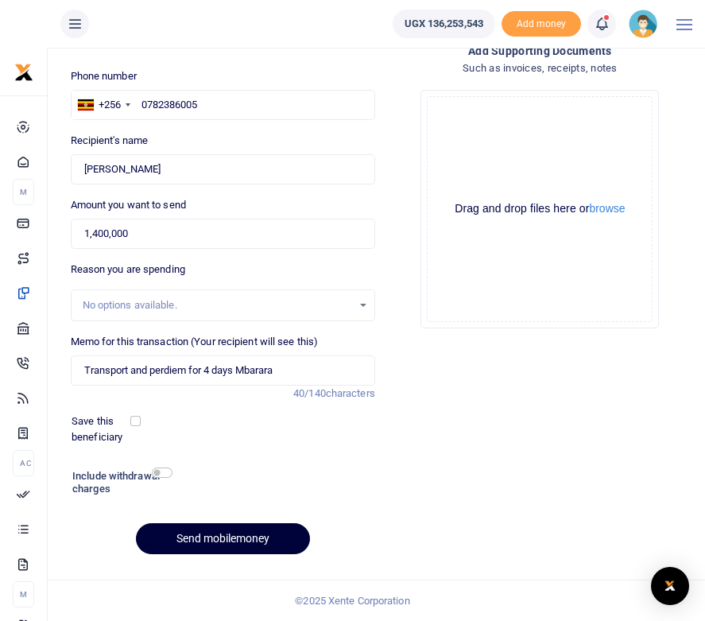
click at [222, 538] on button "Send mobilemoney" at bounding box center [223, 538] width 174 height 31
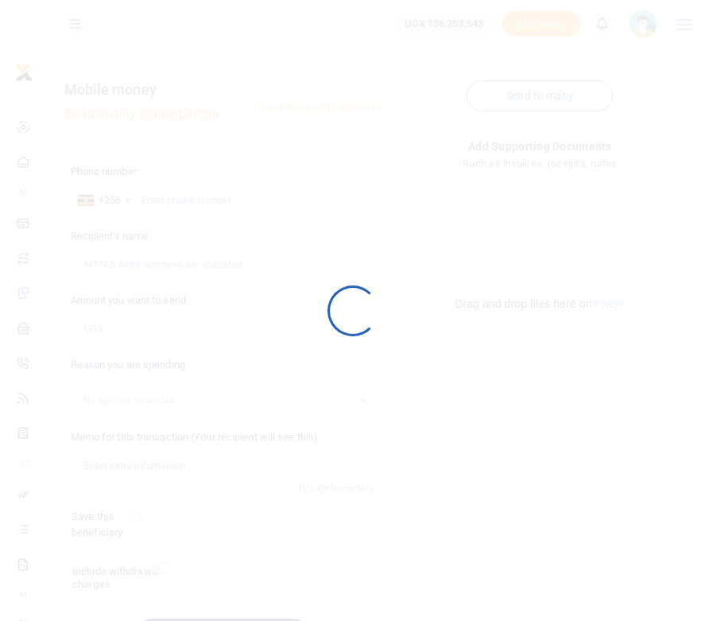
scroll to position [95, 0]
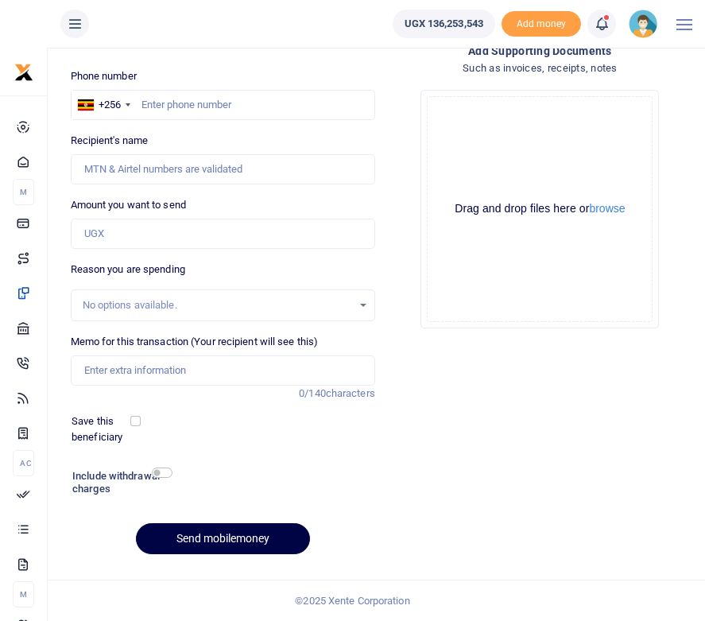
click at [185, 110] on div at bounding box center [352, 310] width 705 height 621
click at [171, 105] on input "text" at bounding box center [223, 105] width 304 height 30
paste input "782743312"
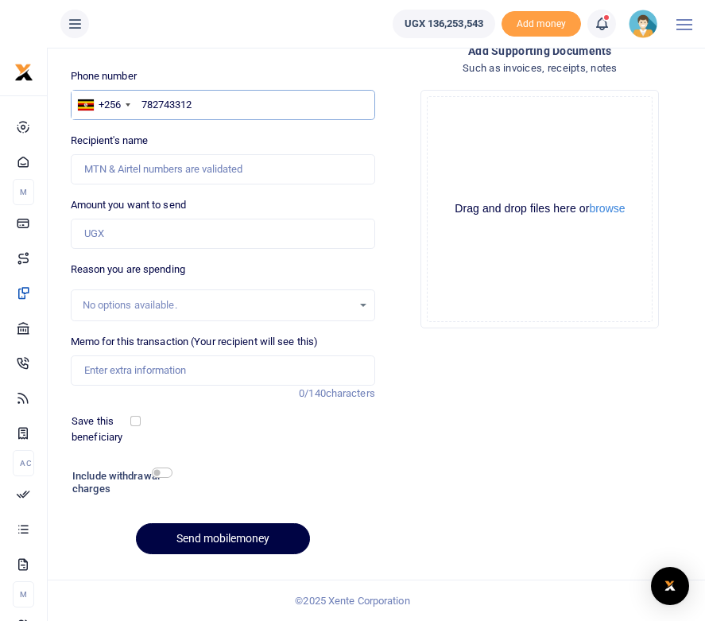
click at [142, 107] on input "782743312" at bounding box center [223, 105] width 304 height 30
type input "0782743312"
type input "[PERSON_NAME]"
type input "0782743312"
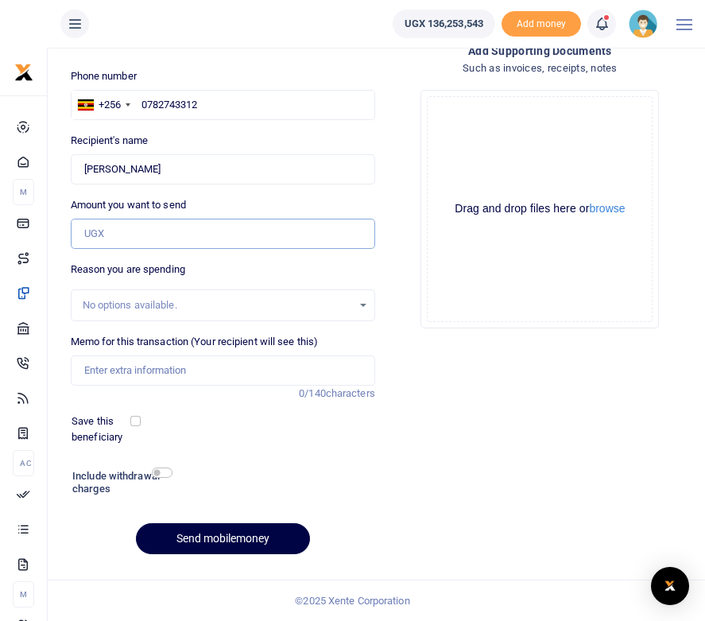
click at [115, 235] on input "Amount you want to send" at bounding box center [223, 234] width 304 height 30
click at [119, 231] on input "Amount you want to send" at bounding box center [223, 234] width 304 height 30
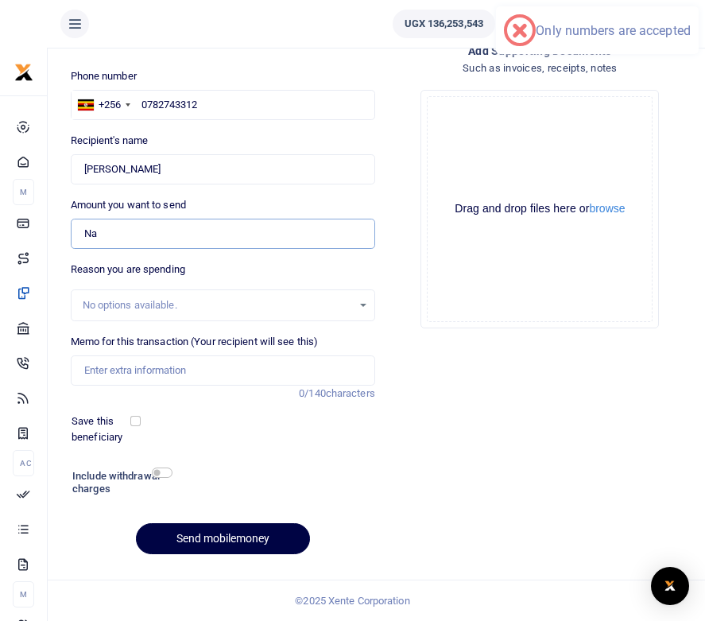
type input "N"
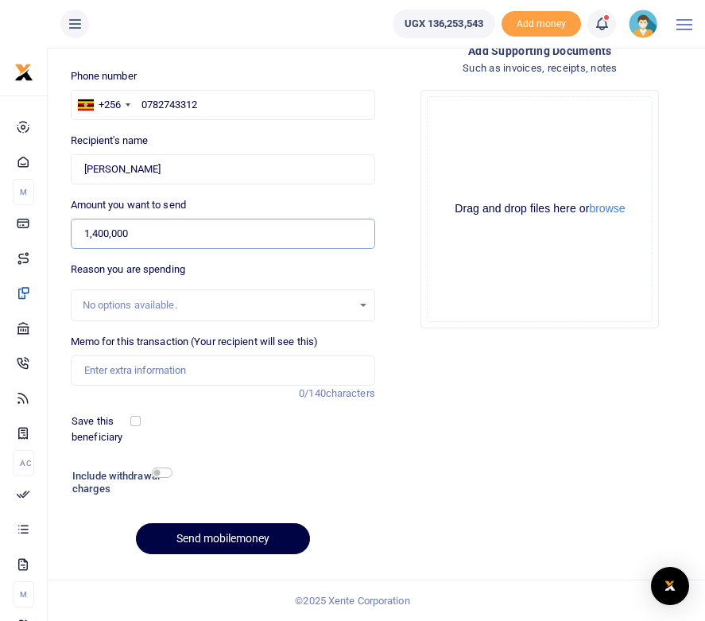
type input "1,400,000"
click at [112, 369] on input "Memo for this transaction (Your recipient will see this)" at bounding box center [223, 370] width 304 height 30
type input "Transport and perdiem for 4 days Mbarara"
click at [428, 435] on div "Add supporting Documents Such as invoices, receipts, notes Drop your files here…" at bounding box center [540, 304] width 317 height 525
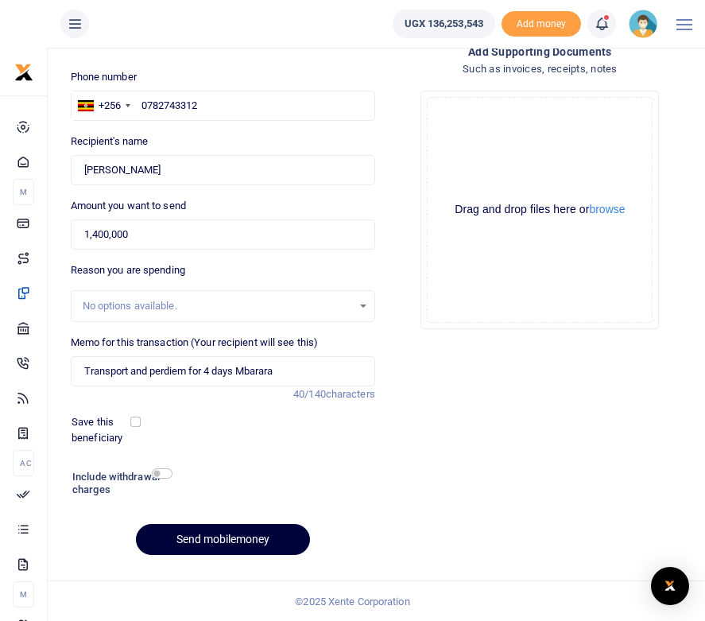
click at [264, 545] on button "Send mobilemoney" at bounding box center [223, 539] width 174 height 31
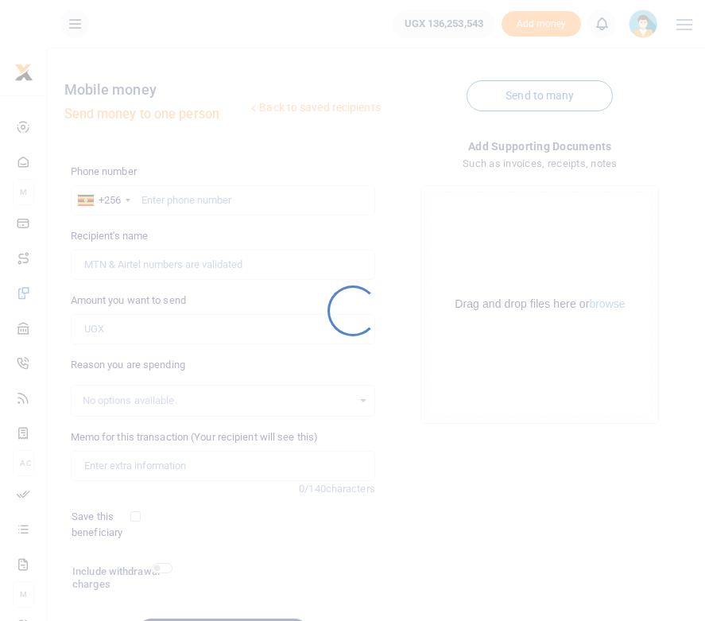
scroll to position [95, 0]
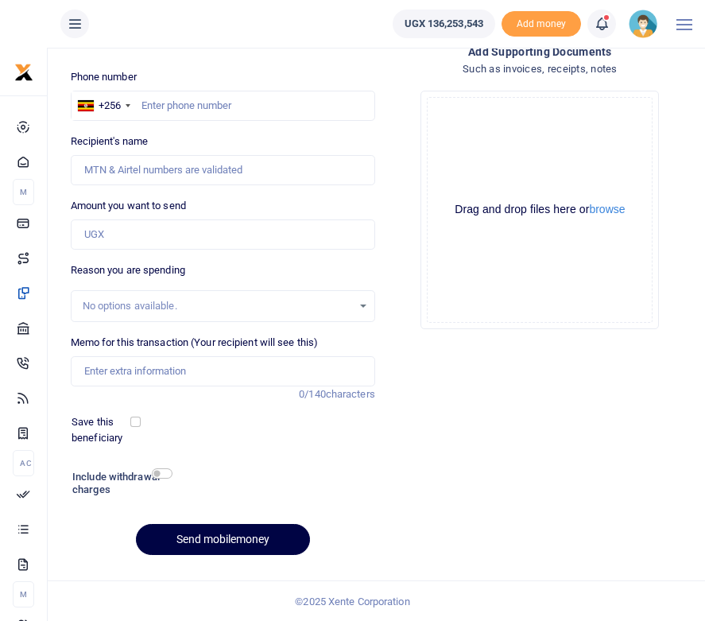
click at [604, 23] on icon at bounding box center [602, 23] width 16 height 17
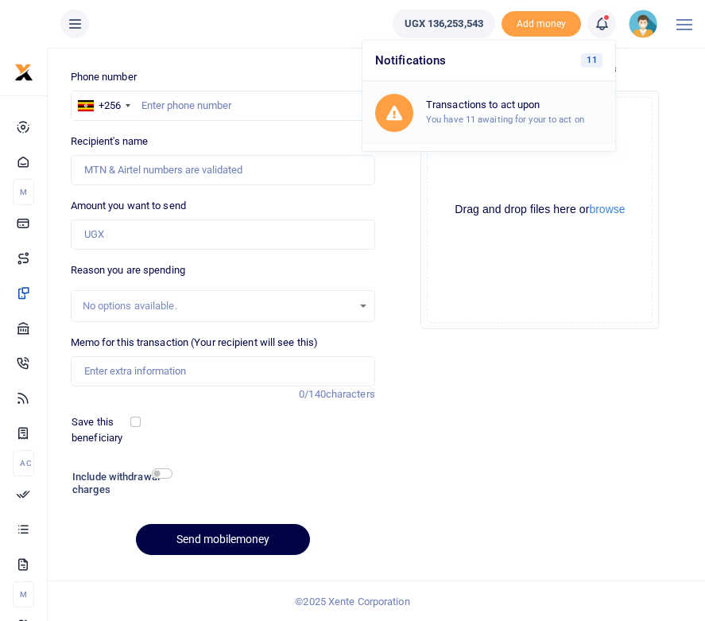
click at [499, 108] on h6 "Transactions to act upon" at bounding box center [514, 105] width 176 height 13
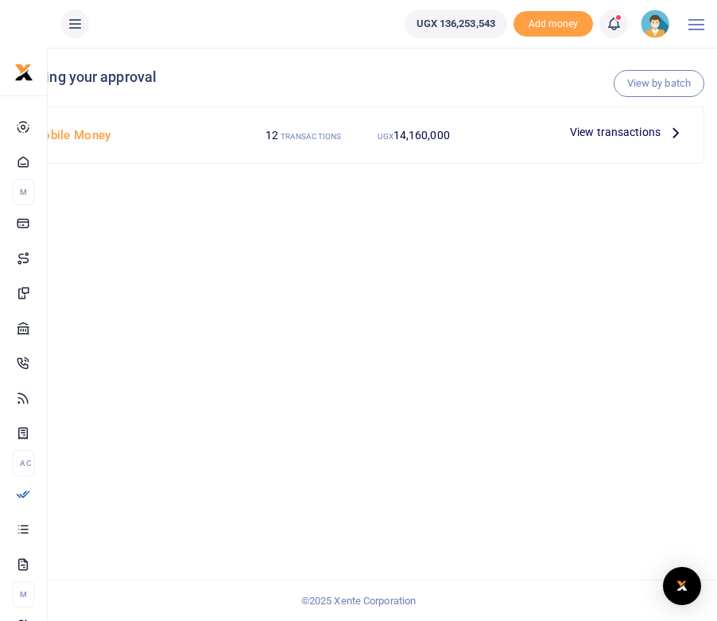
click at [676, 135] on icon at bounding box center [675, 131] width 17 height 17
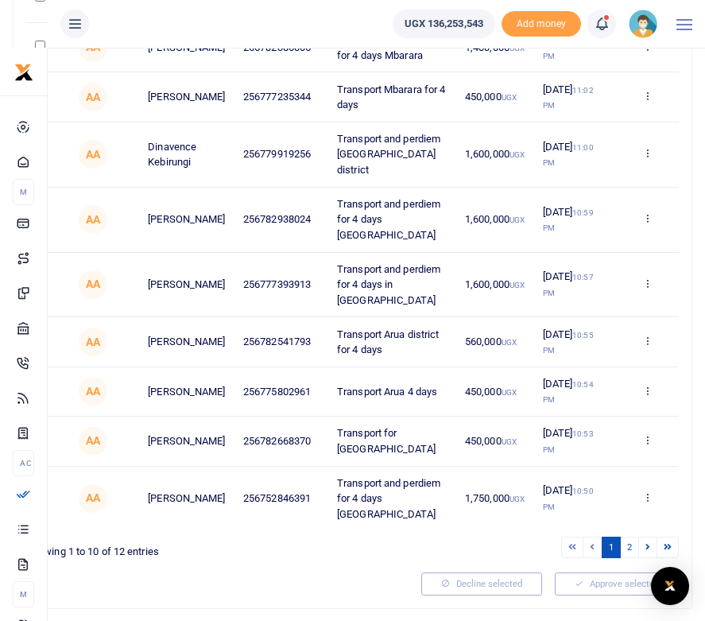
scroll to position [289, 0]
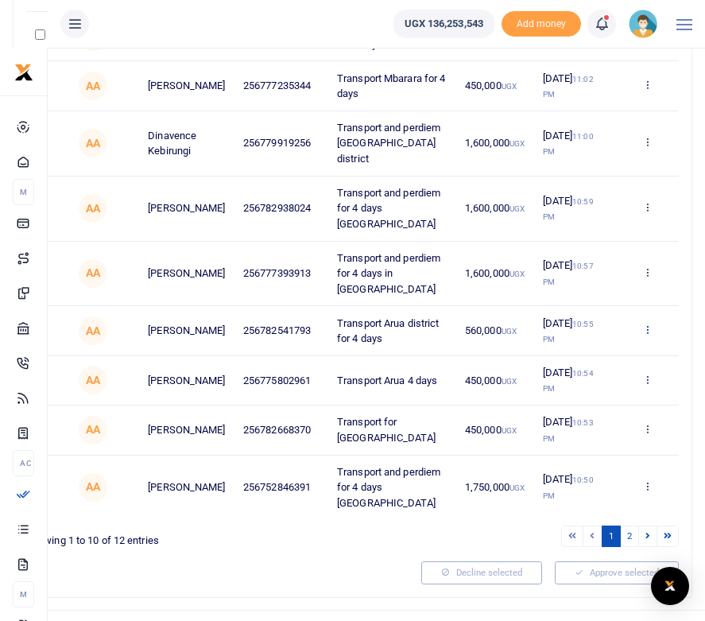
click at [649, 324] on icon at bounding box center [647, 329] width 10 height 11
click at [576, 374] on link "Decline" at bounding box center [589, 377] width 126 height 22
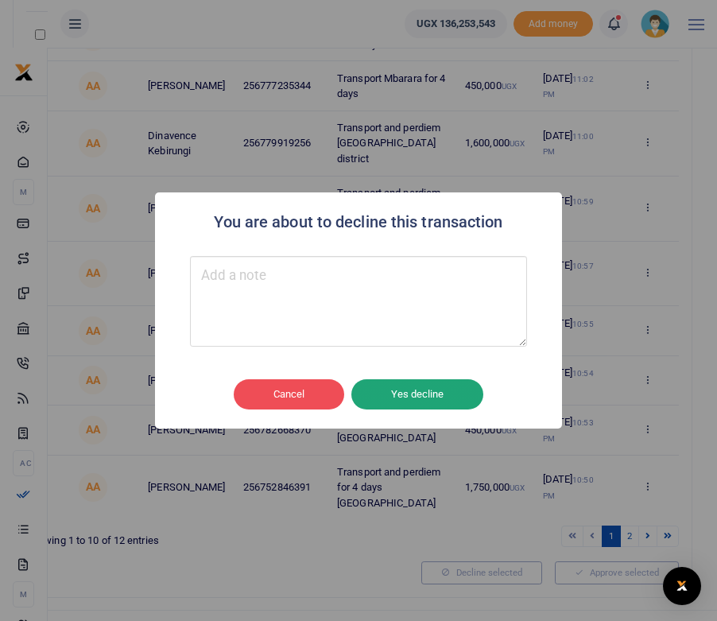
click at [410, 393] on button "Yes decline" at bounding box center [417, 394] width 132 height 30
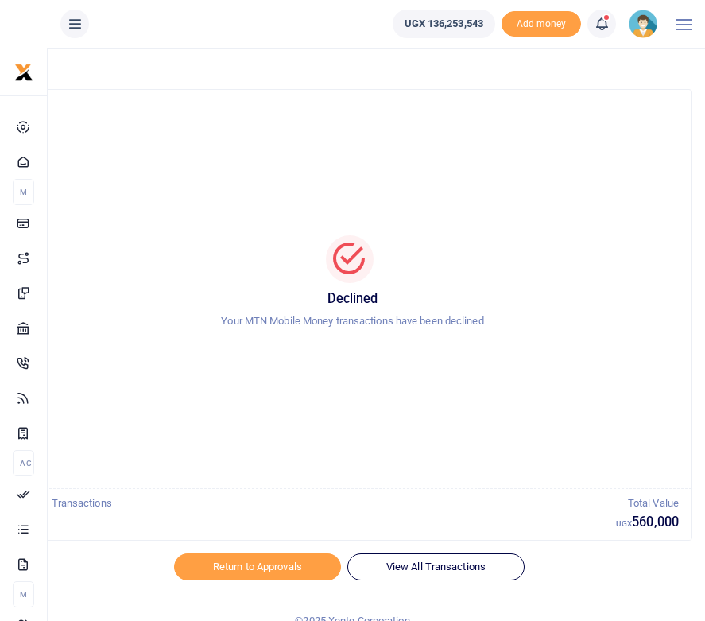
click at [610, 24] on span at bounding box center [610, 24] width 0 height 0
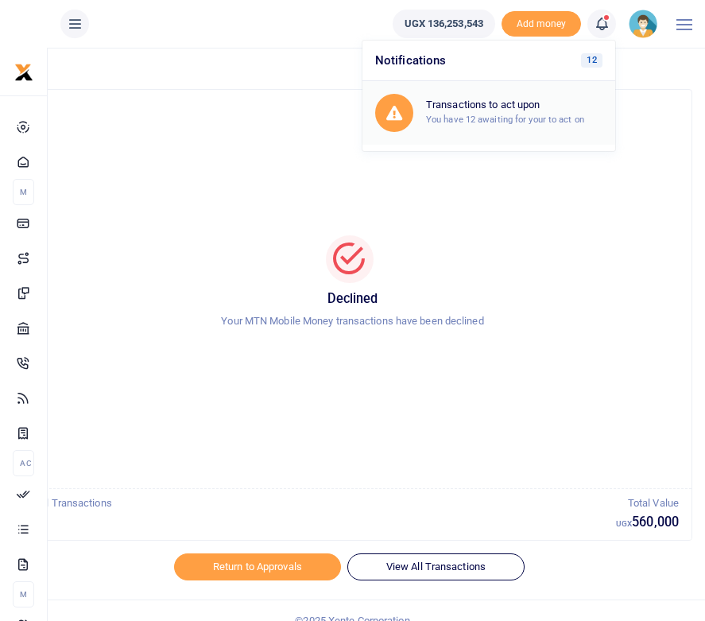
click at [494, 110] on h6 "Transactions to act upon" at bounding box center [514, 105] width 176 height 13
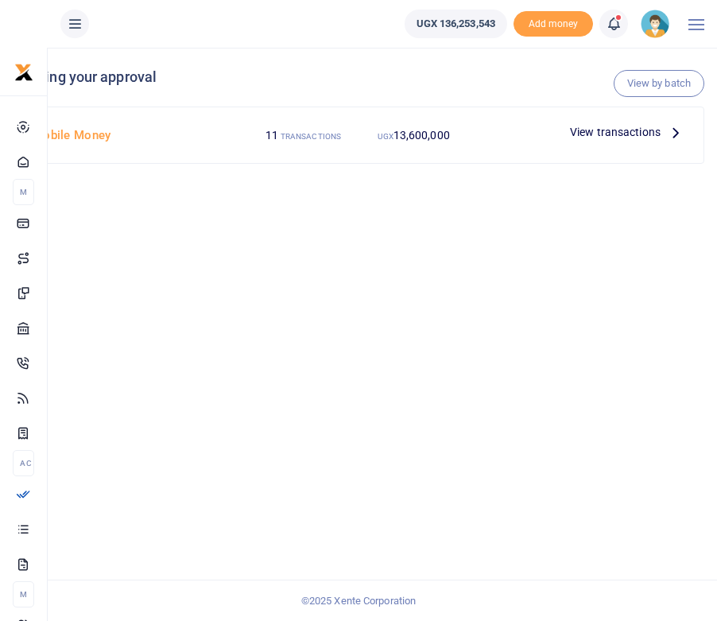
click at [675, 130] on icon at bounding box center [675, 131] width 17 height 17
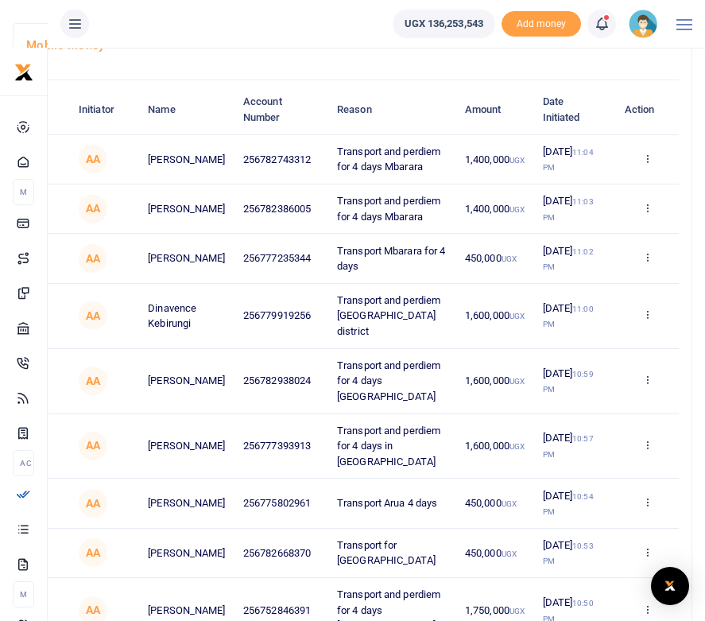
scroll to position [118, 0]
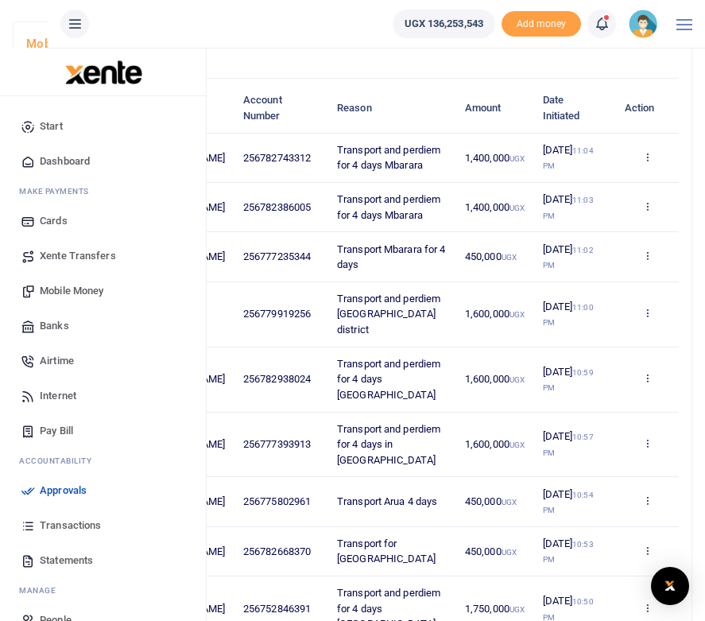
click at [63, 297] on span "Mobile Money" at bounding box center [72, 291] width 64 height 16
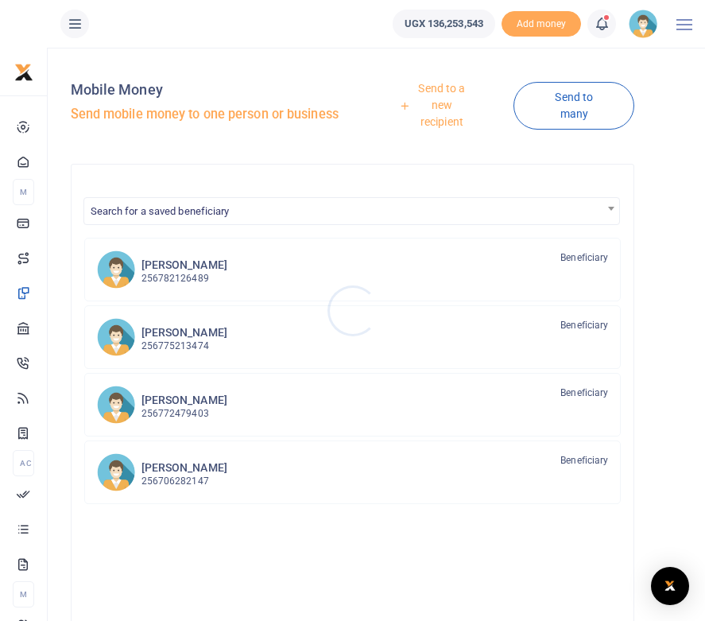
click at [440, 113] on div at bounding box center [352, 310] width 705 height 621
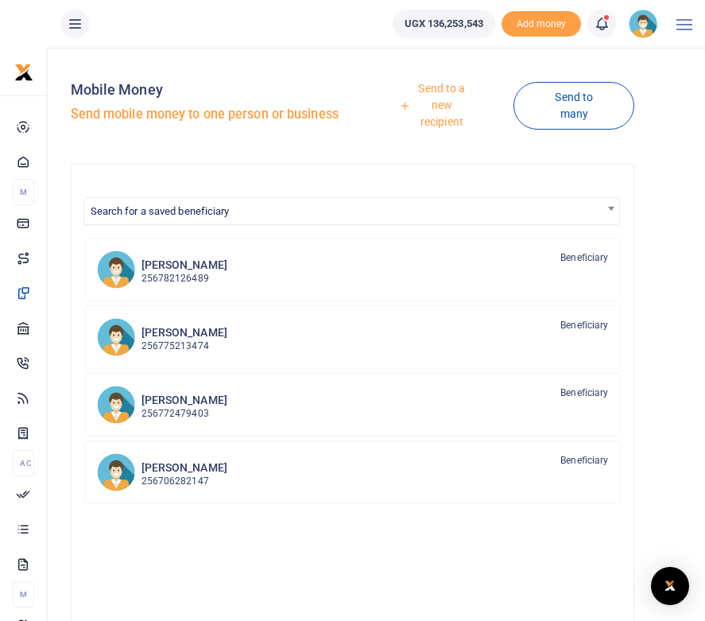
click at [440, 92] on link "Send to a new recipient" at bounding box center [436, 106] width 155 height 62
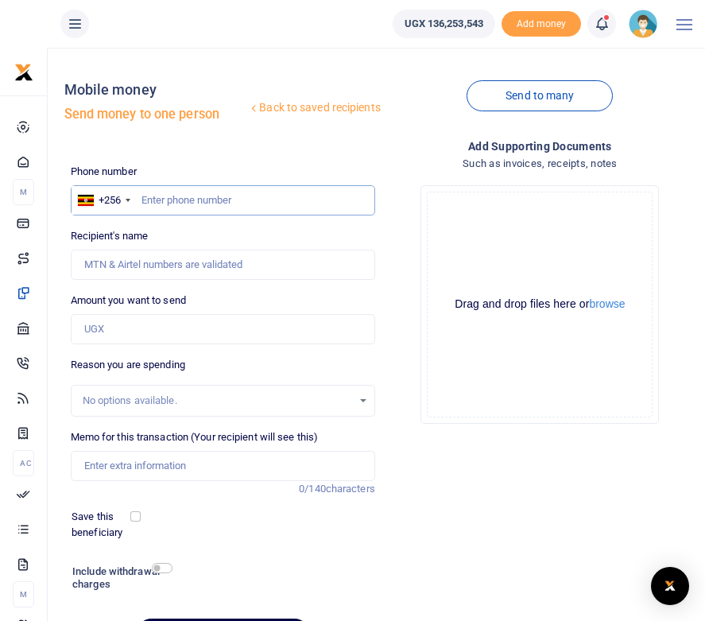
click at [154, 196] on input "text" at bounding box center [223, 200] width 304 height 30
paste input "782541793"
click at [140, 200] on input "782541793" at bounding box center [223, 200] width 304 height 30
type input "0782541793"
type input "Ruth Akujo"
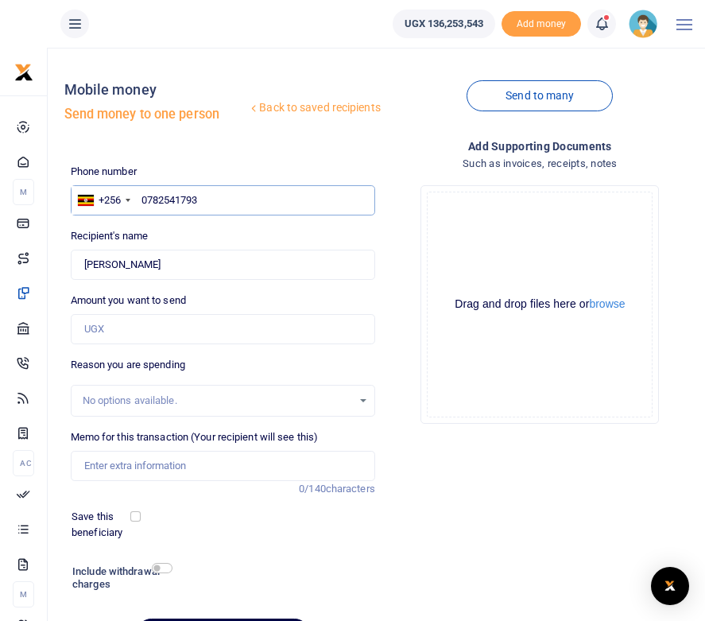
type input "0782541793"
click at [147, 297] on label "Amount you want to send" at bounding box center [128, 301] width 115 height 16
click at [147, 314] on input "Amount you want to send" at bounding box center [223, 329] width 304 height 30
click at [115, 325] on input "Amount you want to send" at bounding box center [223, 329] width 304 height 30
type input "1,160,000"
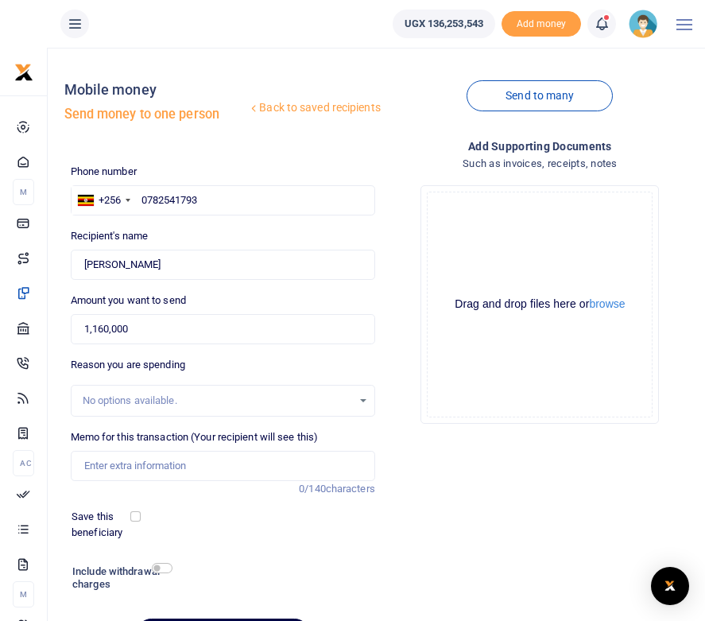
click at [473, 467] on div "Add supporting Documents Such as invoices, receipts, notes Drop your files here…" at bounding box center [540, 400] width 317 height 525
click at [207, 459] on input "Memo for this transaction (Your recipient will see this)" at bounding box center [223, 466] width 304 height 30
type input "Transport and perdiem for 4 days Arua district"
click at [511, 494] on div "Add supporting Documents Such as invoices, receipts, notes Drop your files here…" at bounding box center [540, 400] width 317 height 525
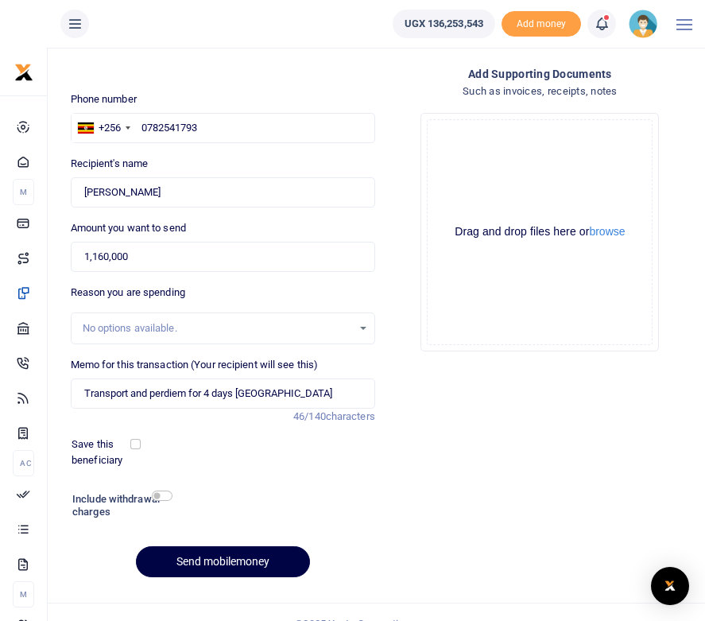
scroll to position [95, 0]
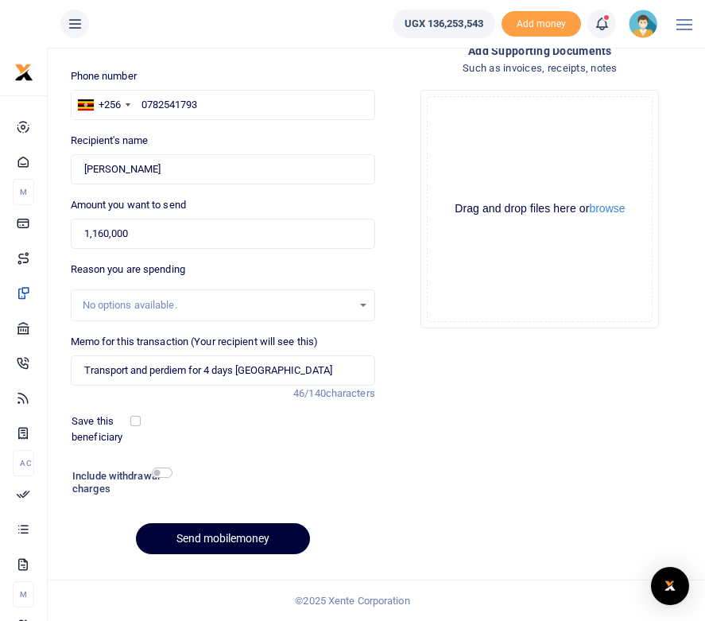
click at [230, 544] on button "Send mobilemoney" at bounding box center [223, 538] width 174 height 31
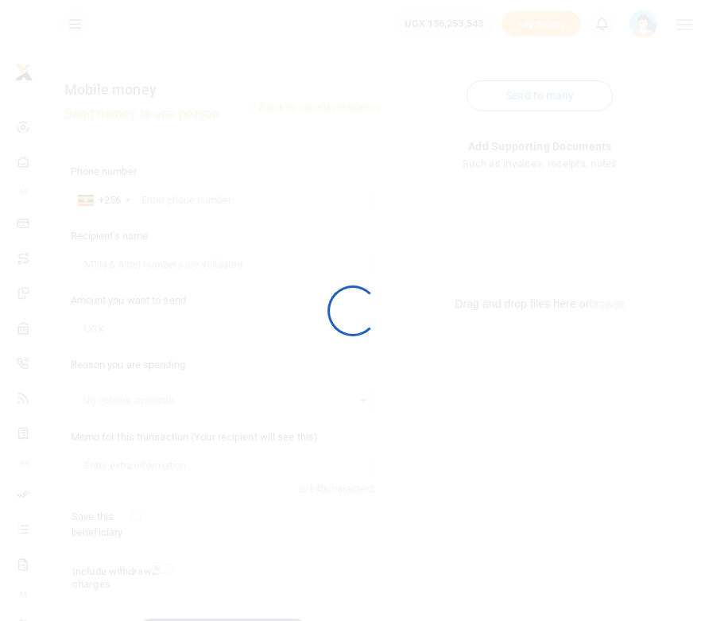
scroll to position [95, 0]
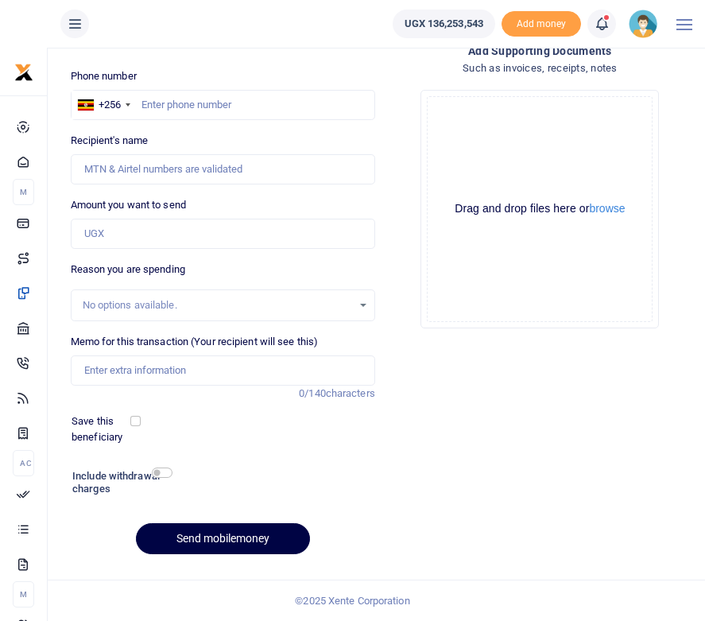
click at [610, 24] on span at bounding box center [610, 24] width 0 height 0
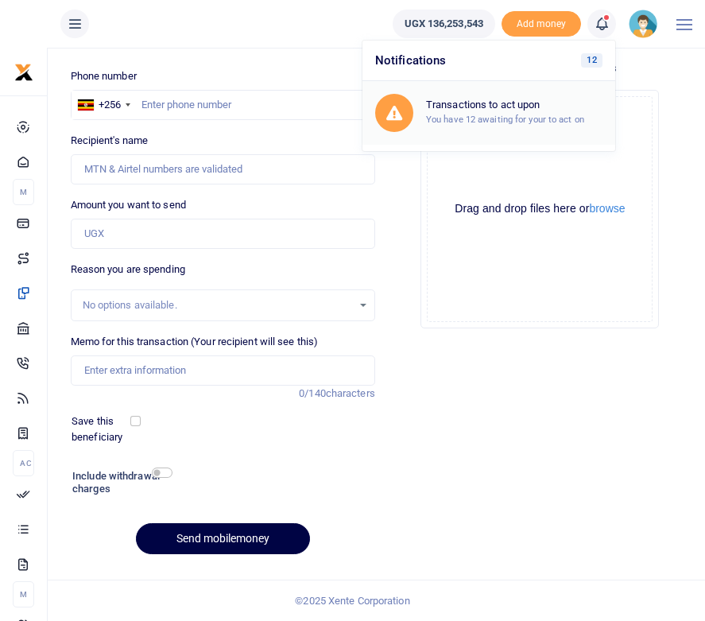
click at [507, 111] on div "Transactions to act upon You have 12 awaiting for your to act on" at bounding box center [514, 113] width 176 height 28
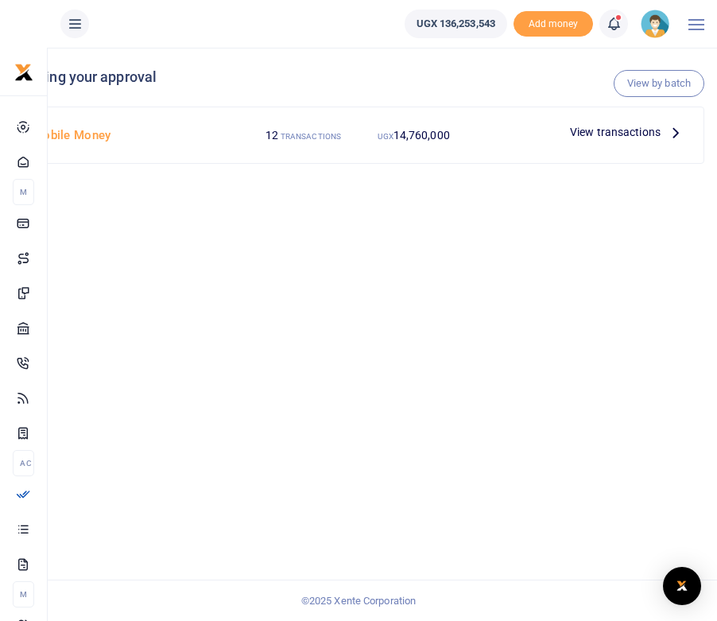
click at [649, 131] on span "View transactions" at bounding box center [615, 131] width 91 height 17
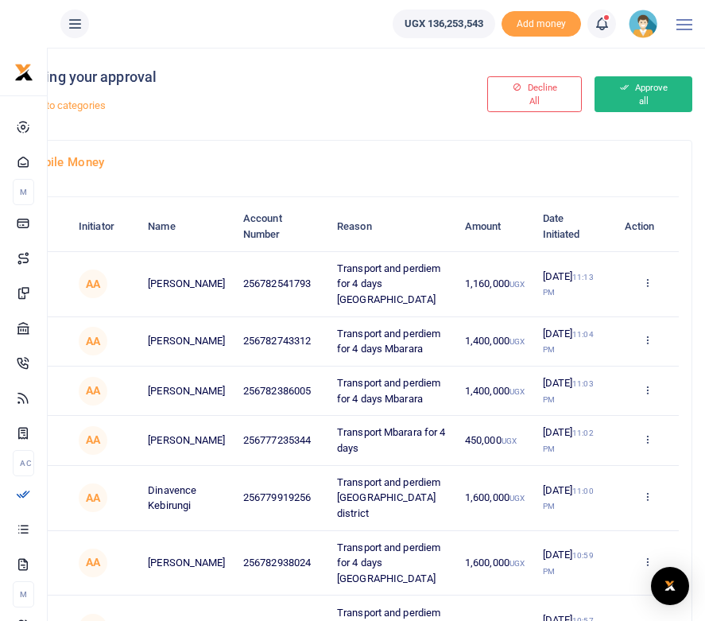
click at [655, 95] on button "Approve all" at bounding box center [644, 94] width 98 height 36
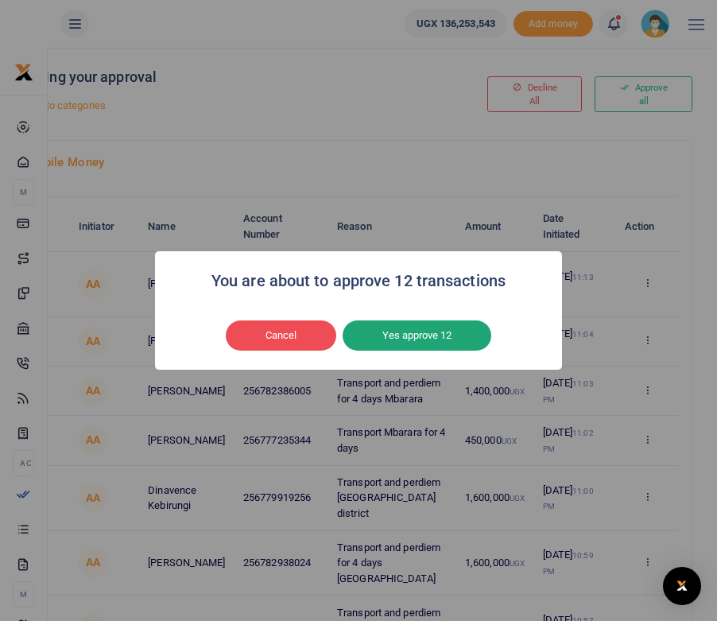
click at [432, 343] on button "Yes approve 12" at bounding box center [417, 335] width 149 height 30
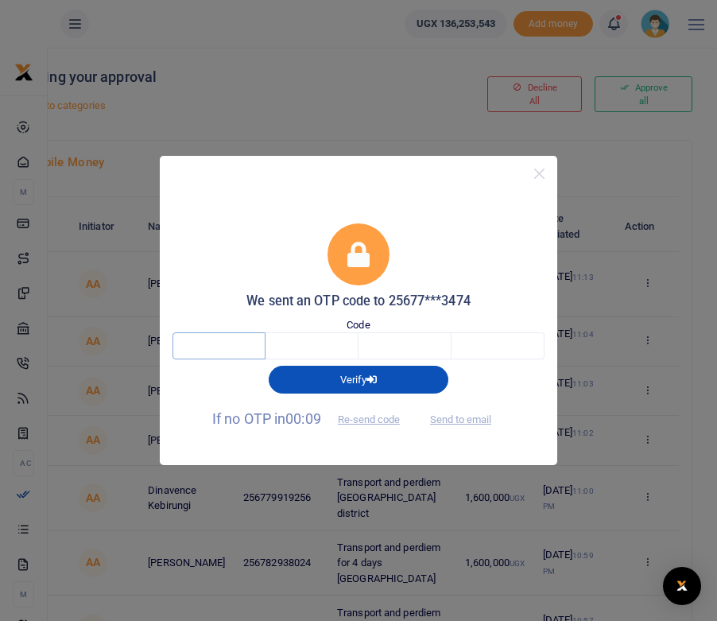
click at [233, 344] on input "text" at bounding box center [218, 345] width 93 height 27
type input "3"
type input "1"
type input "7"
type input "8"
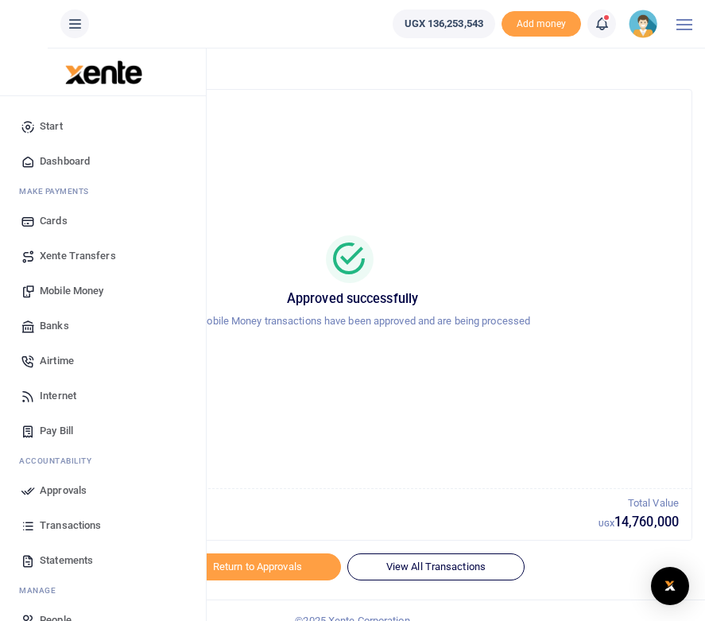
click at [61, 288] on span "Mobile Money" at bounding box center [72, 291] width 64 height 16
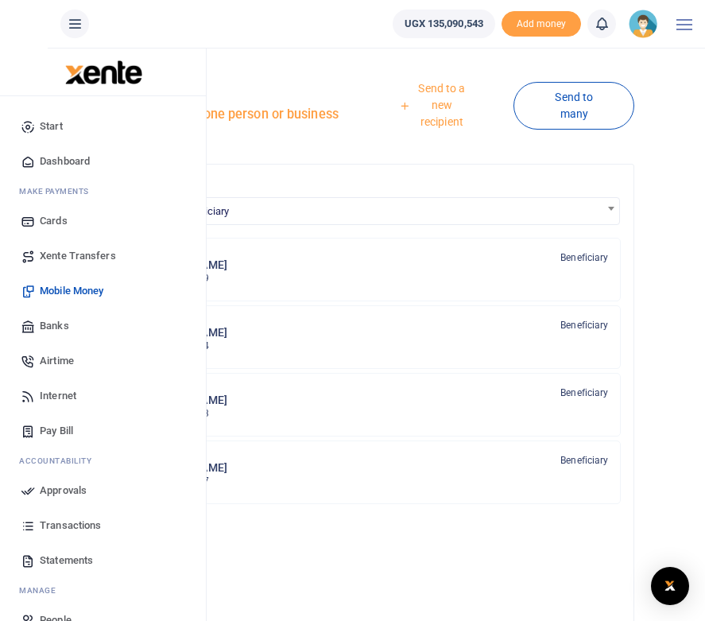
click at [56, 525] on span "Transactions" at bounding box center [70, 525] width 61 height 16
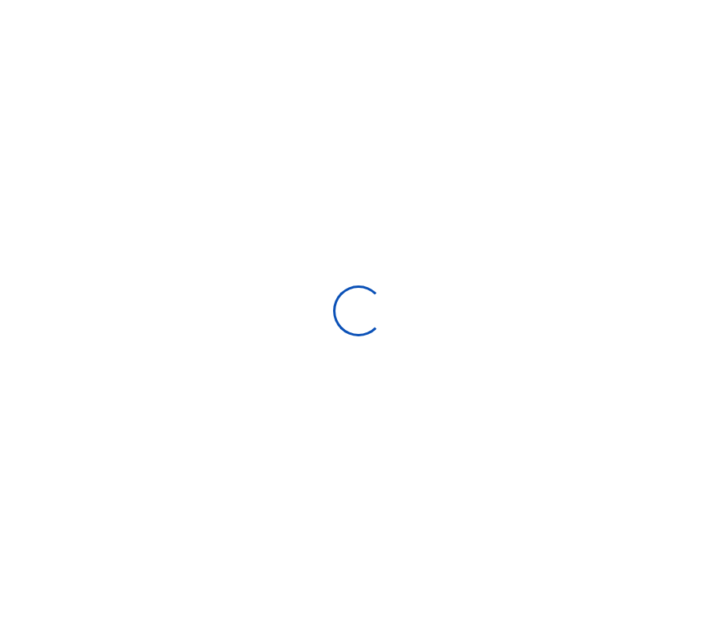
select select
type input "[DATE] - [DATE]"
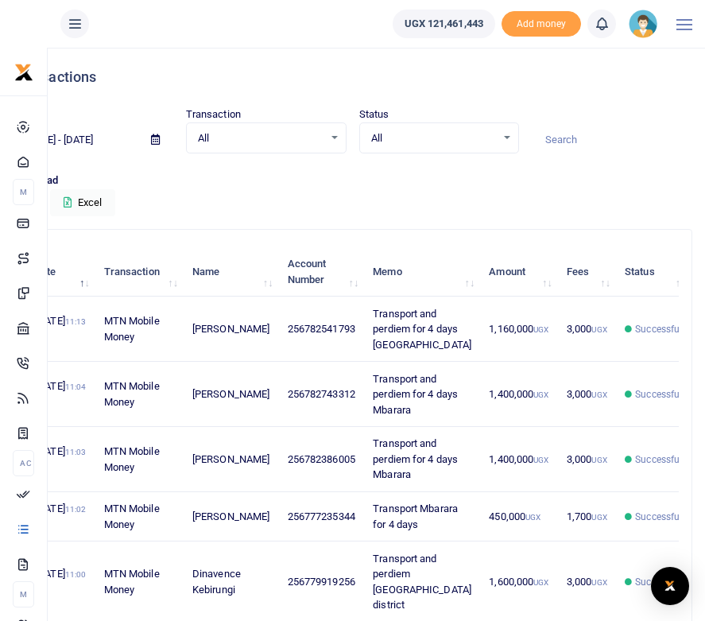
click at [641, 25] on img at bounding box center [643, 24] width 29 height 29
click at [587, 112] on link "Logout" at bounding box center [600, 116] width 126 height 22
